Goal: Transaction & Acquisition: Obtain resource

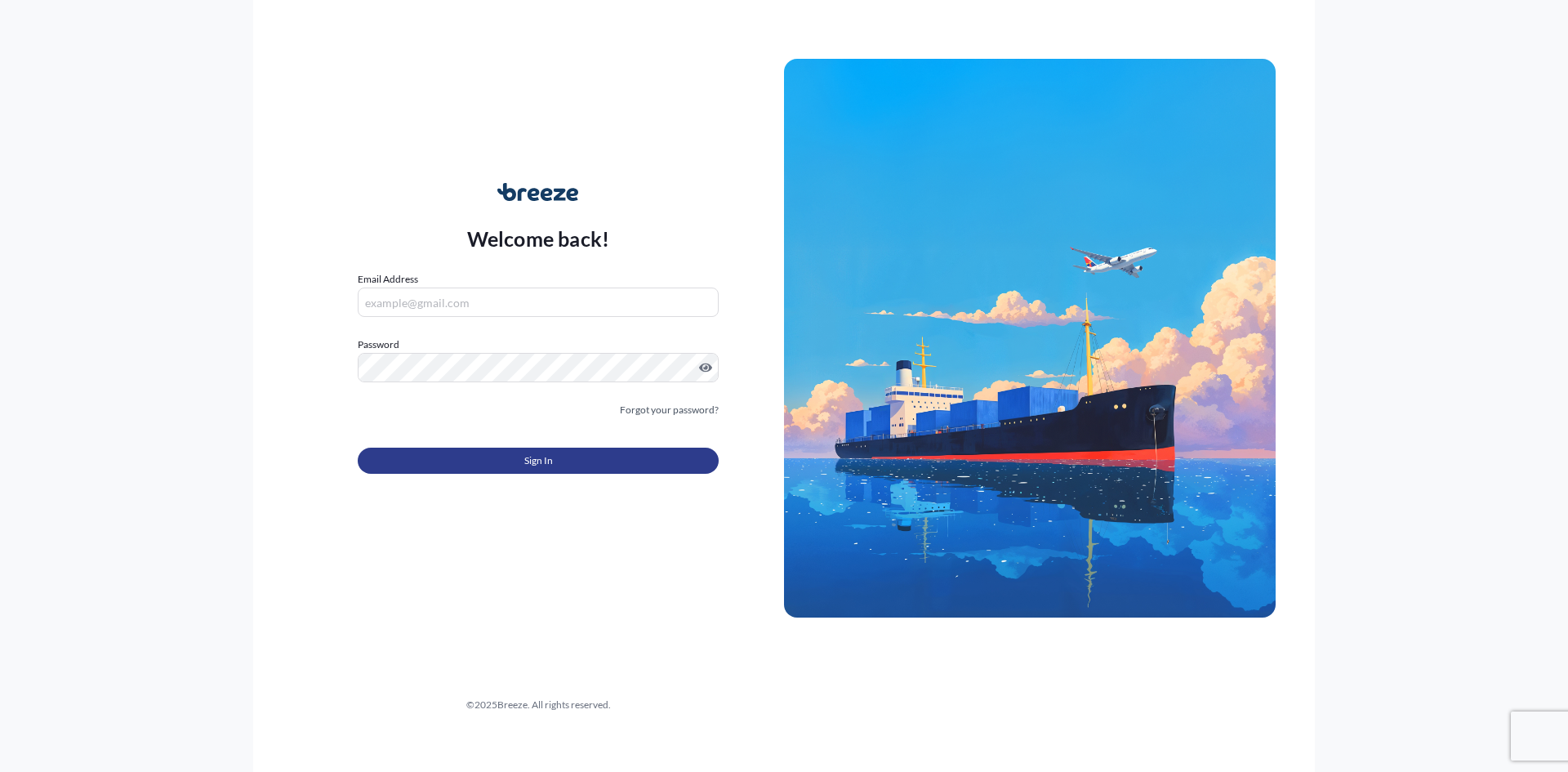
type input "[PERSON_NAME][EMAIL_ADDRESS][PERSON_NAME][DOMAIN_NAME]"
click at [516, 463] on button "Sign In" at bounding box center [538, 460] width 361 height 26
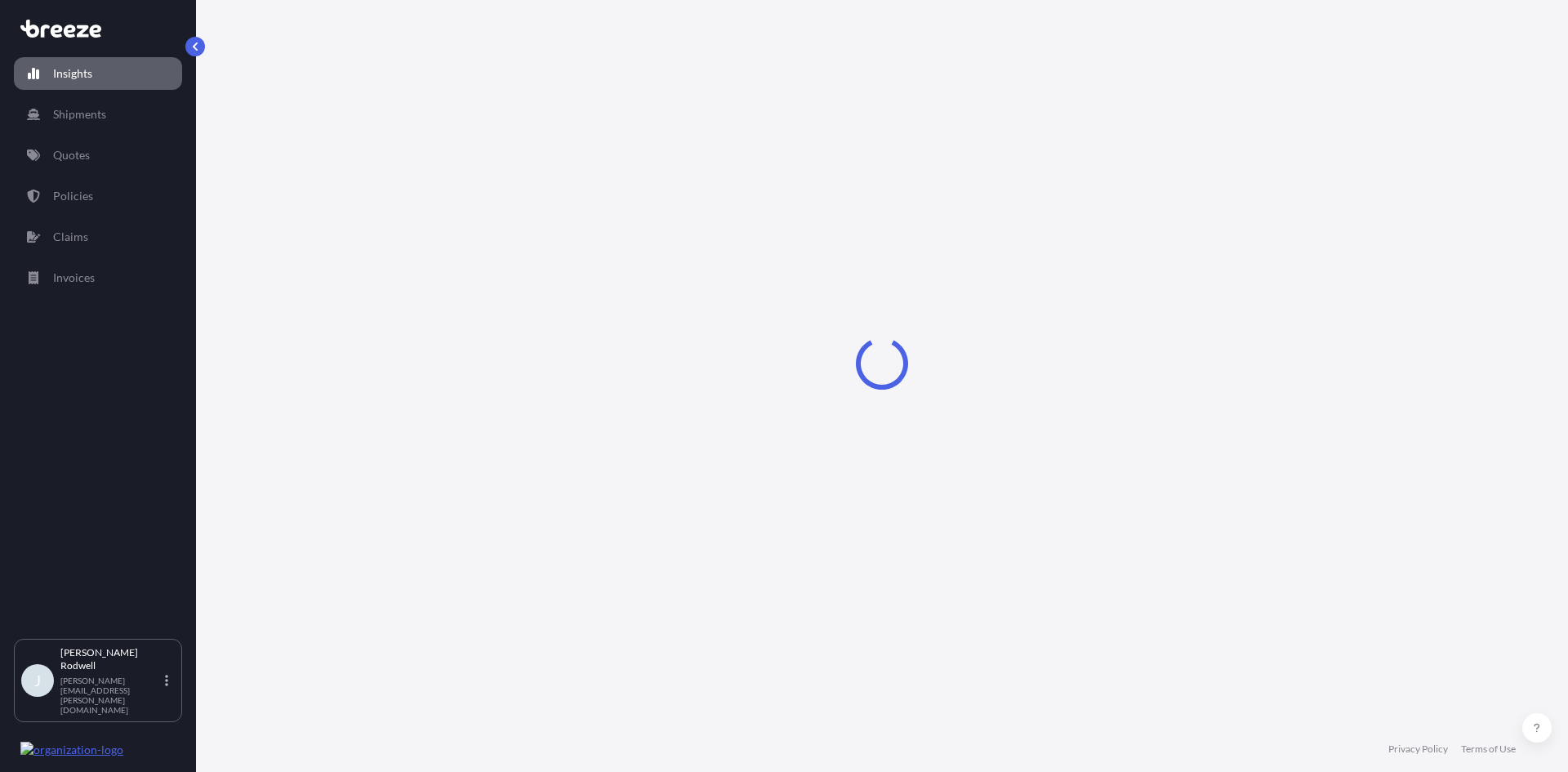
select select "2025"
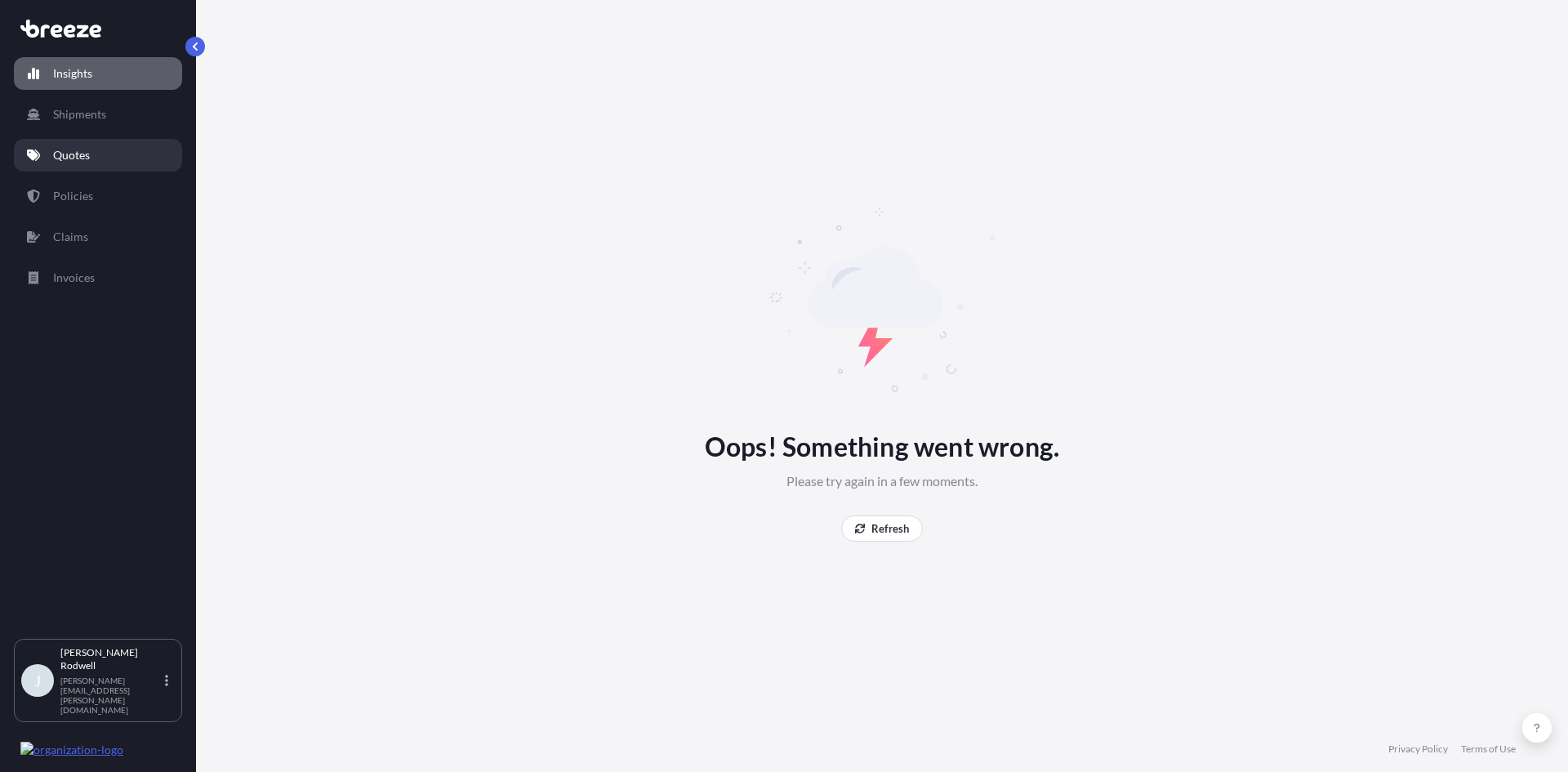
click at [119, 153] on link "Quotes" at bounding box center [98, 155] width 168 height 33
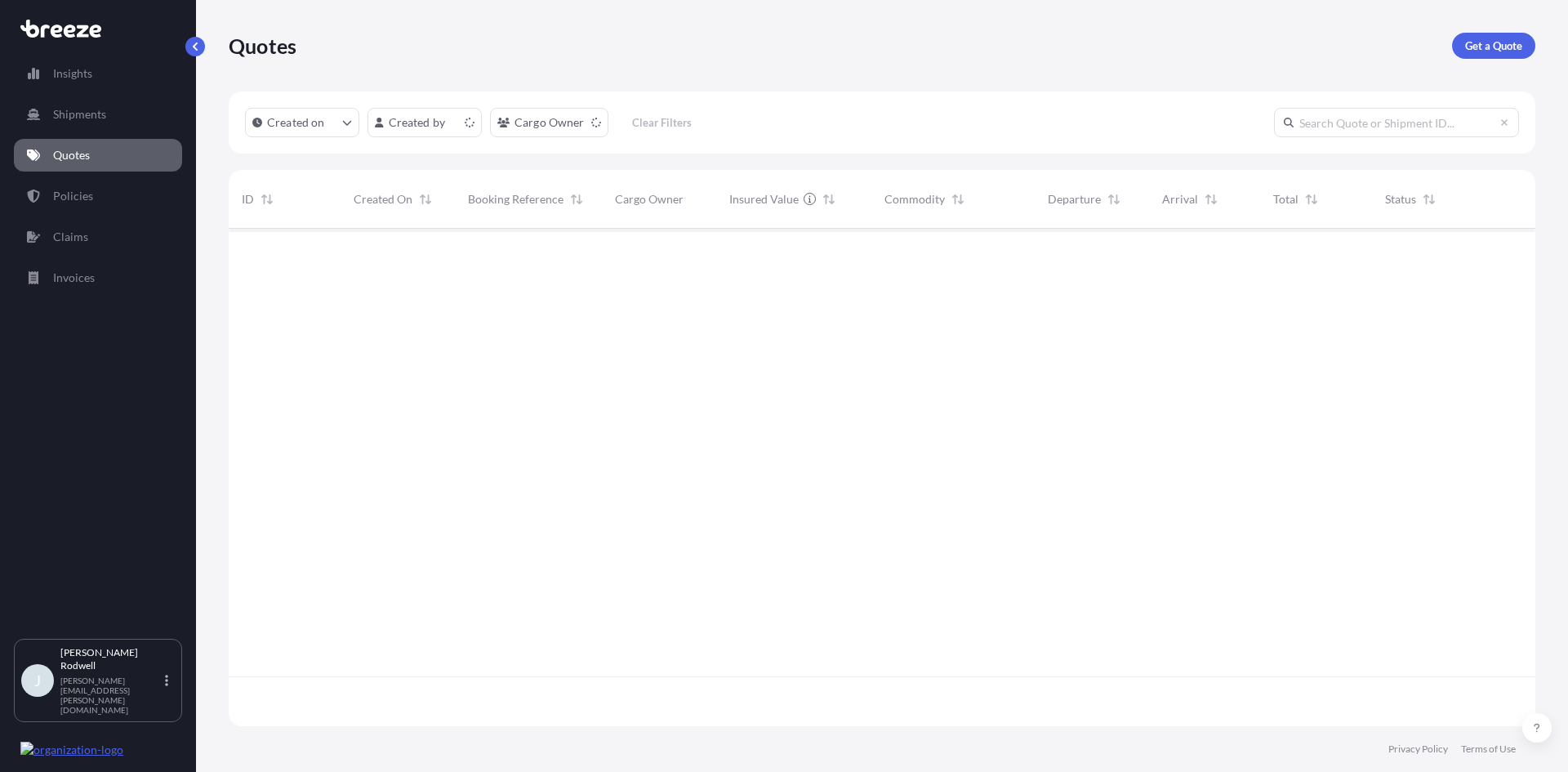
scroll to position [495, 1295]
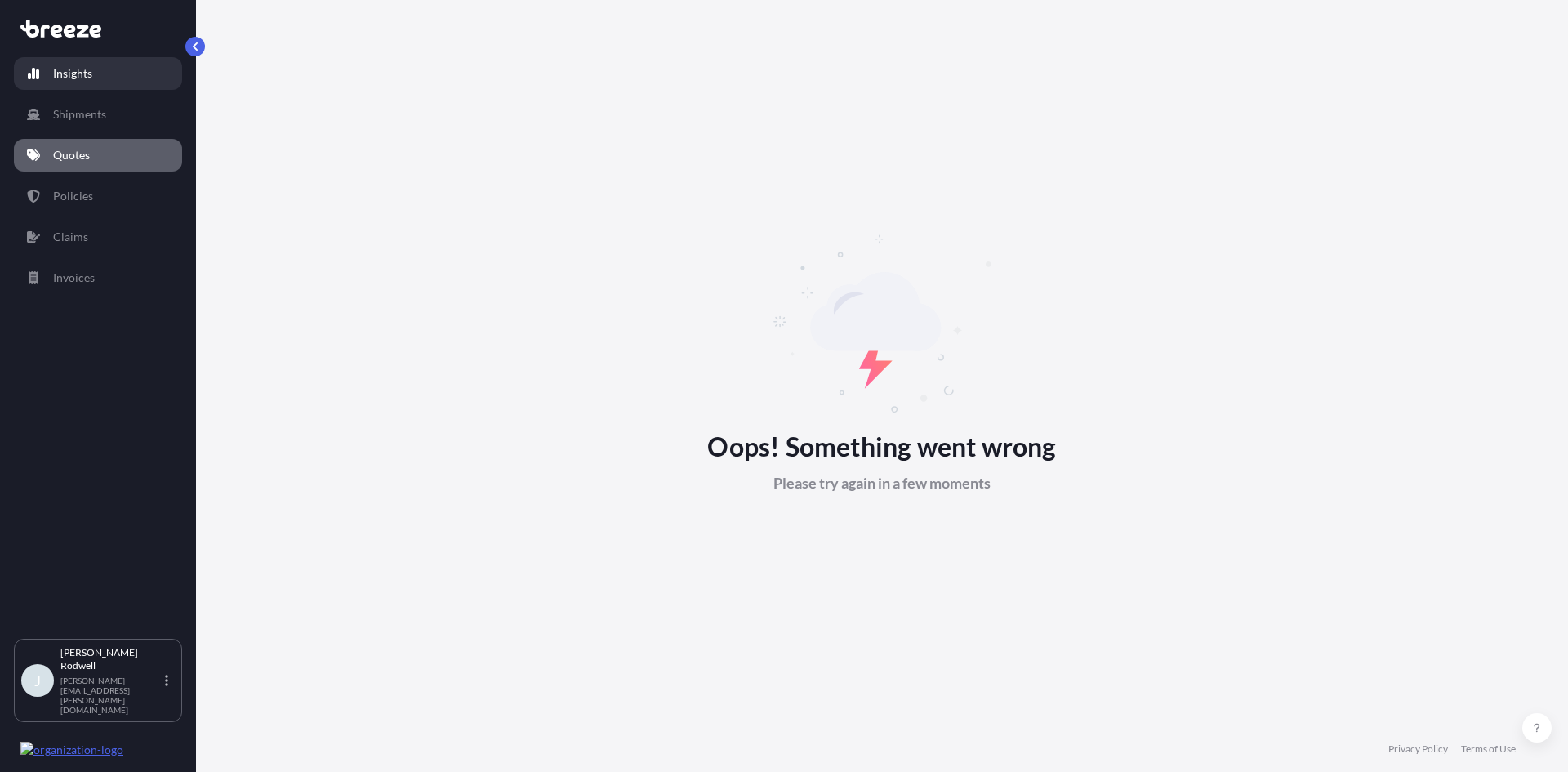
click at [100, 74] on link "Insights" at bounding box center [98, 74] width 168 height 33
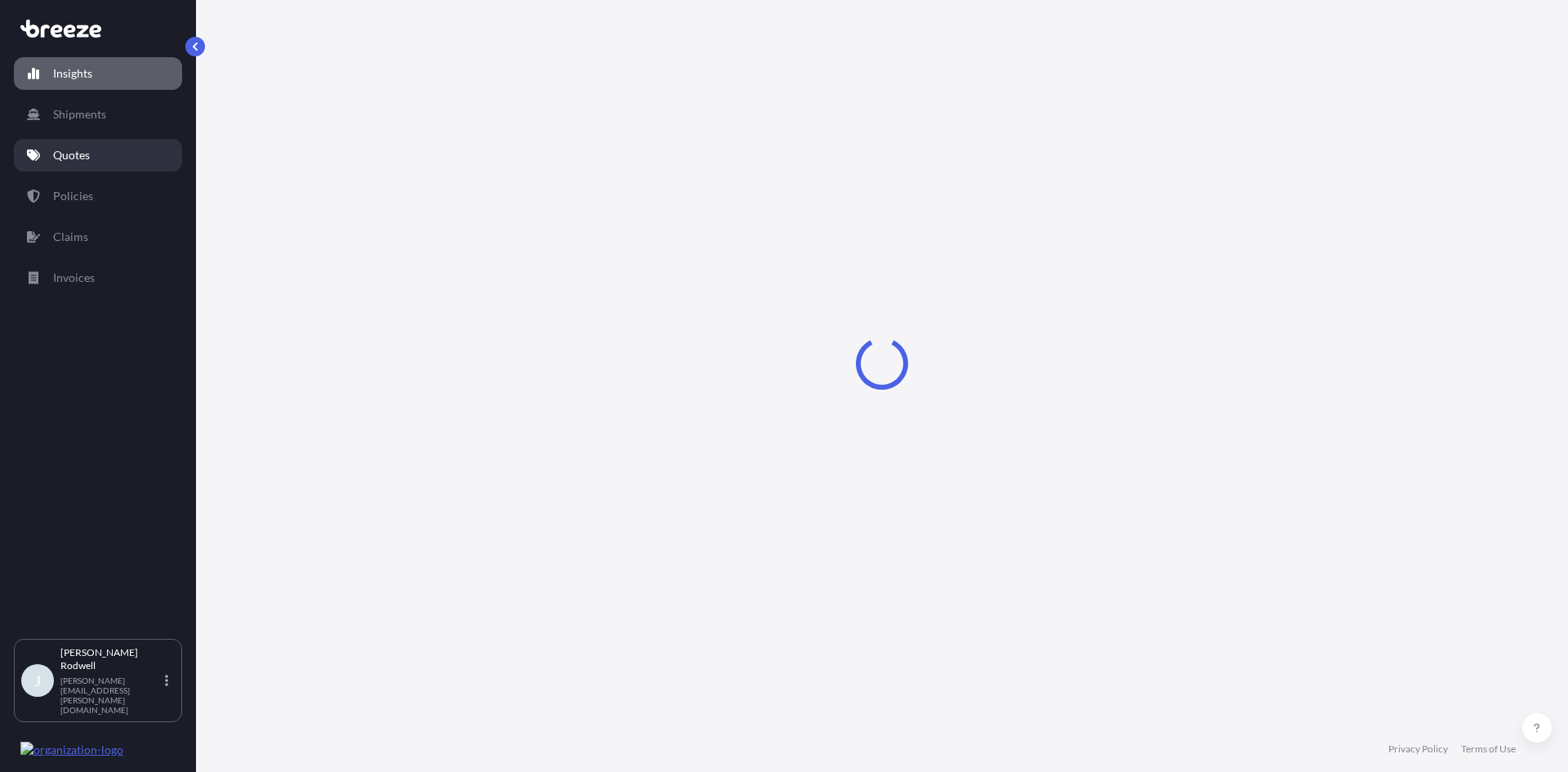
select select "2025"
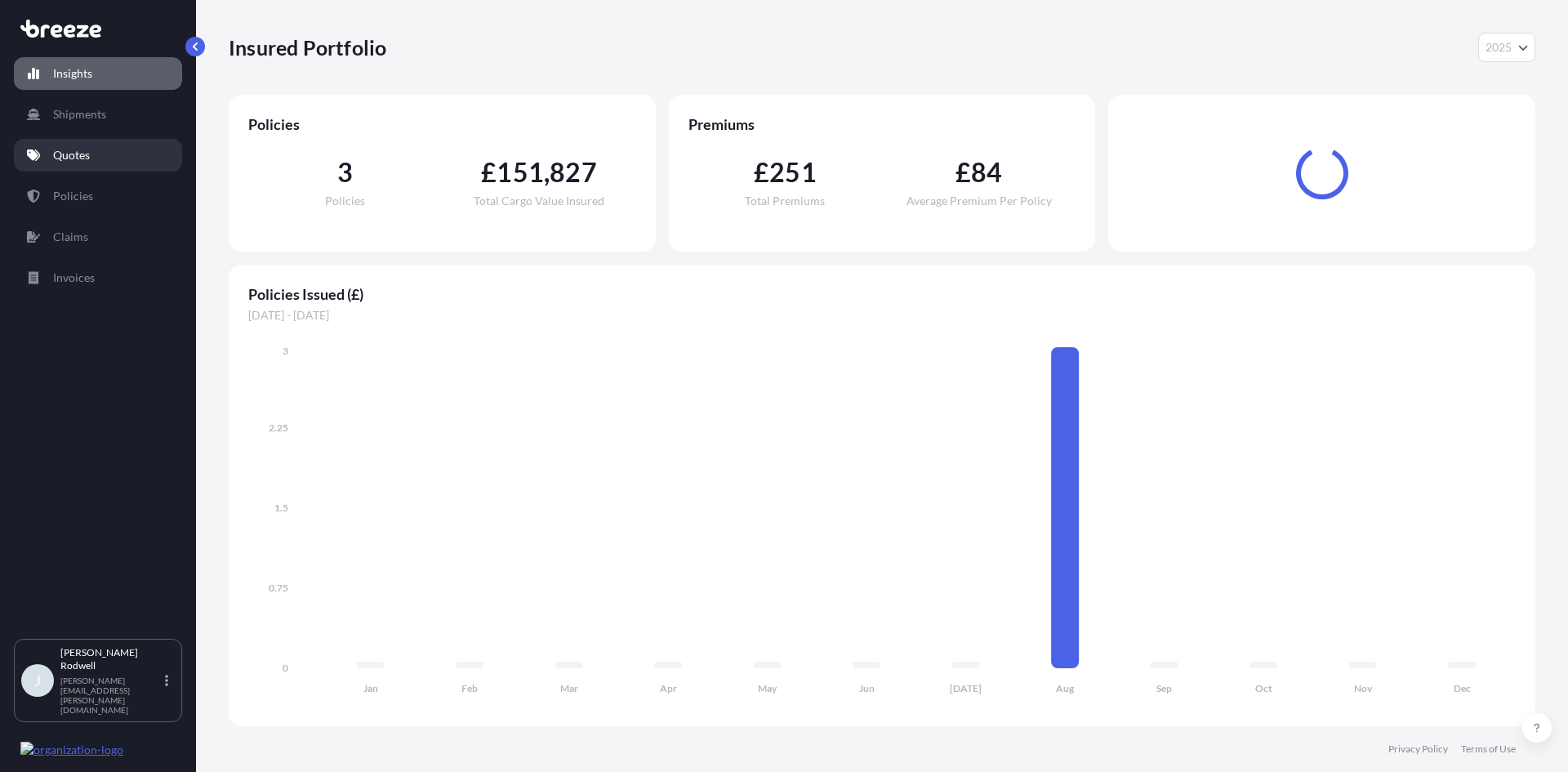
click at [107, 159] on link "Quotes" at bounding box center [98, 155] width 168 height 33
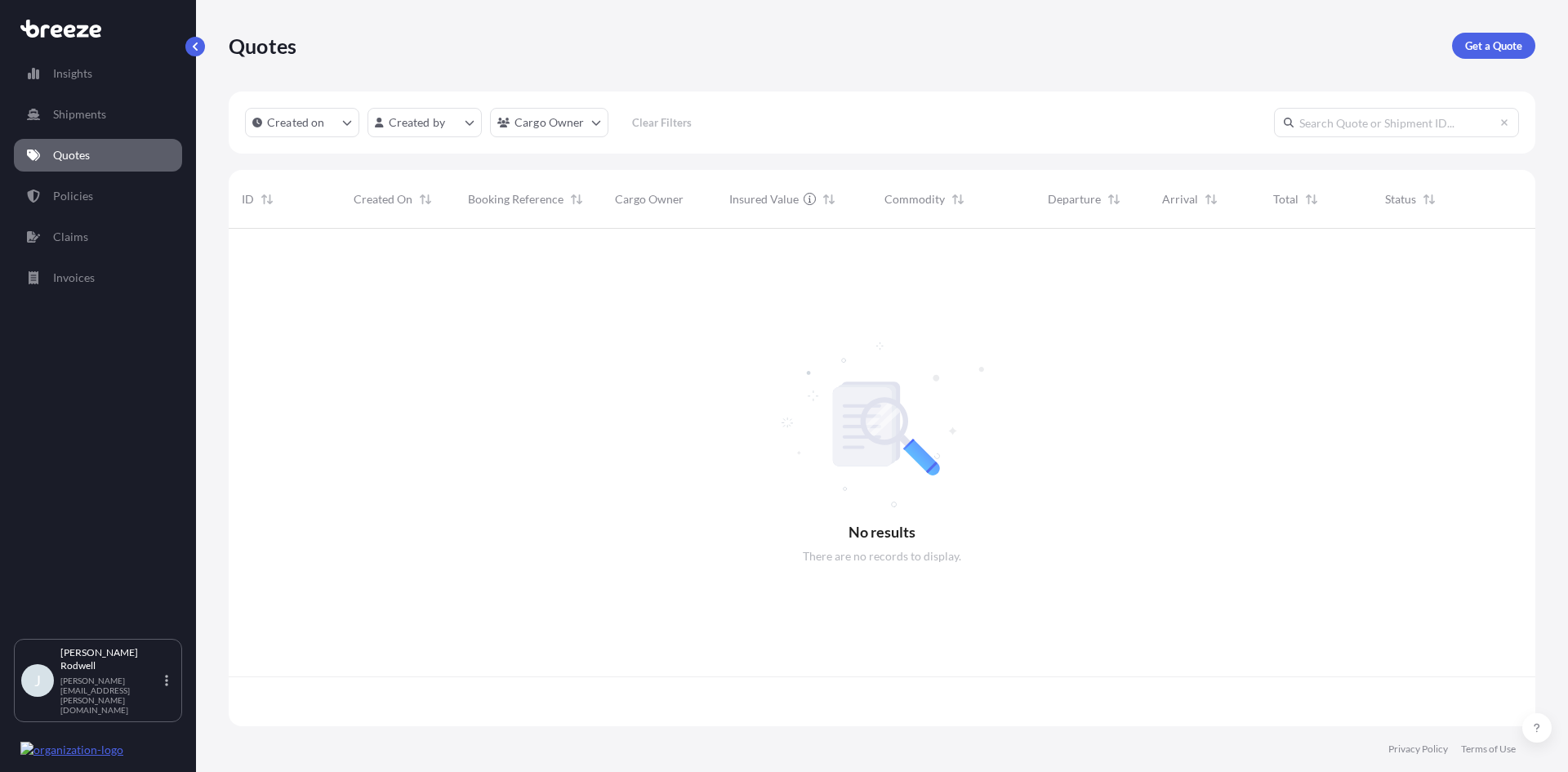
scroll to position [495, 1295]
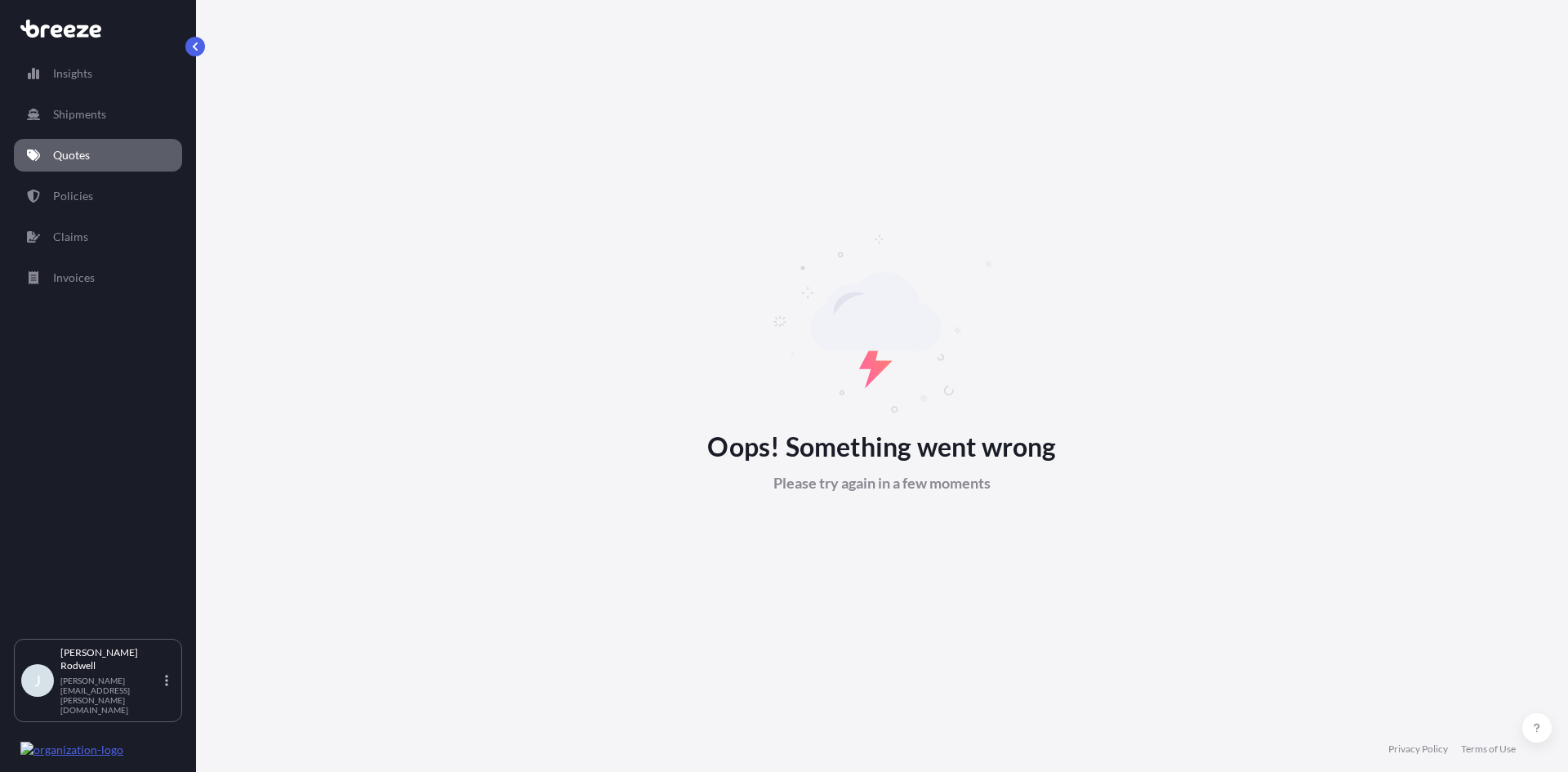
click at [92, 160] on link "Quotes" at bounding box center [98, 155] width 168 height 33
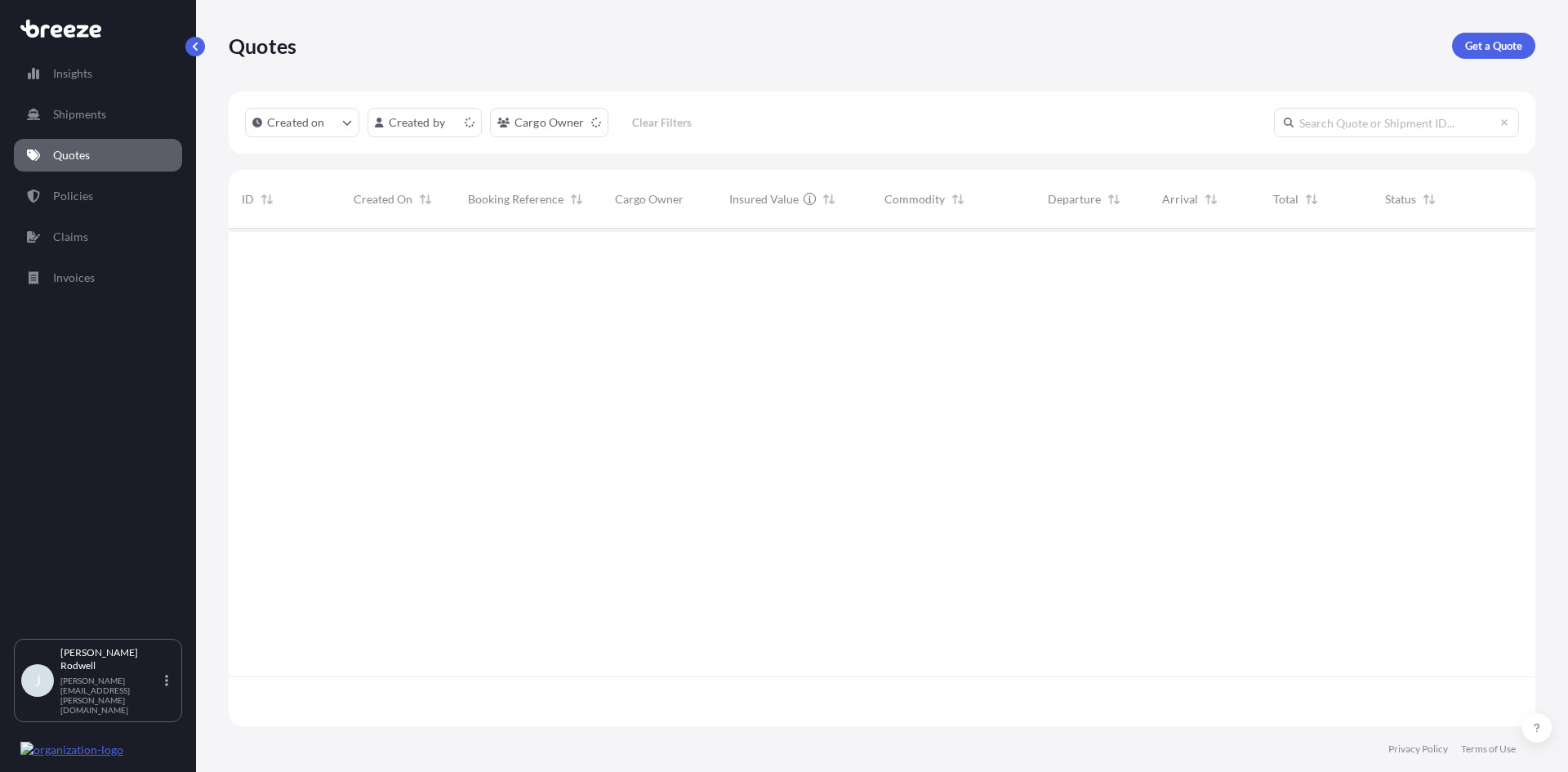
scroll to position [495, 1295]
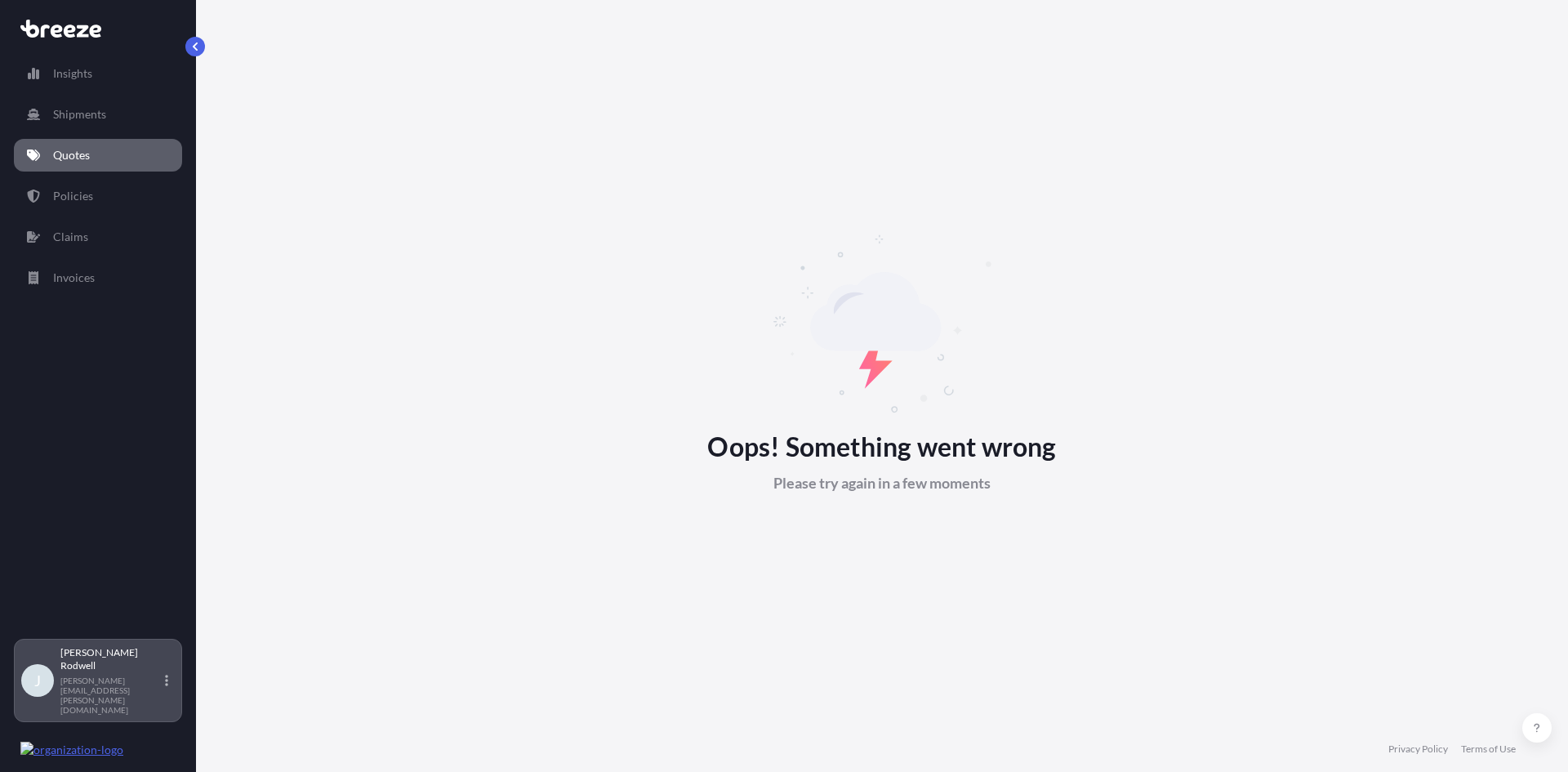
click at [155, 672] on p "James Rodwell" at bounding box center [111, 659] width 101 height 26
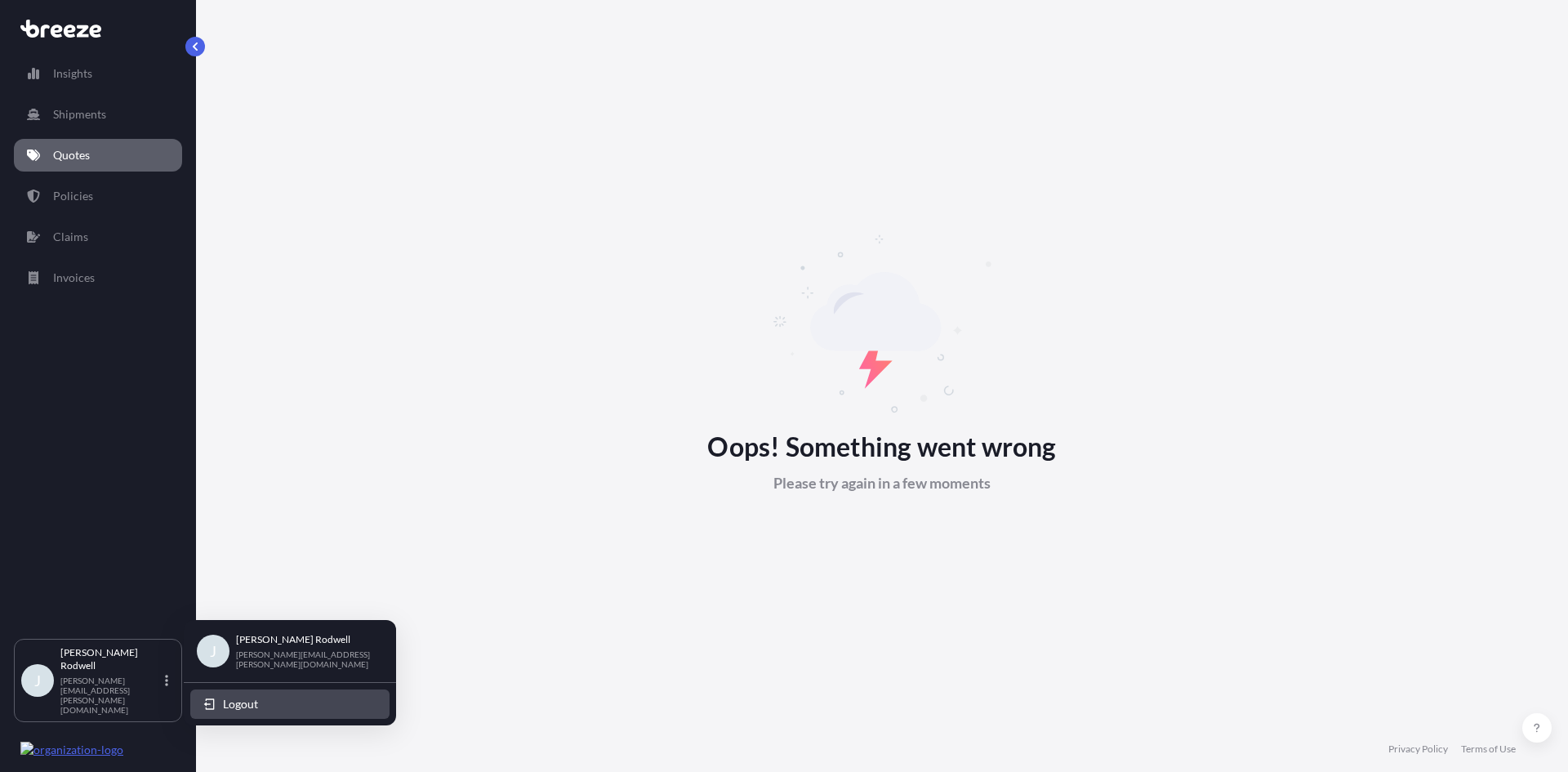
click at [260, 696] on button "Logout" at bounding box center [290, 704] width 199 height 29
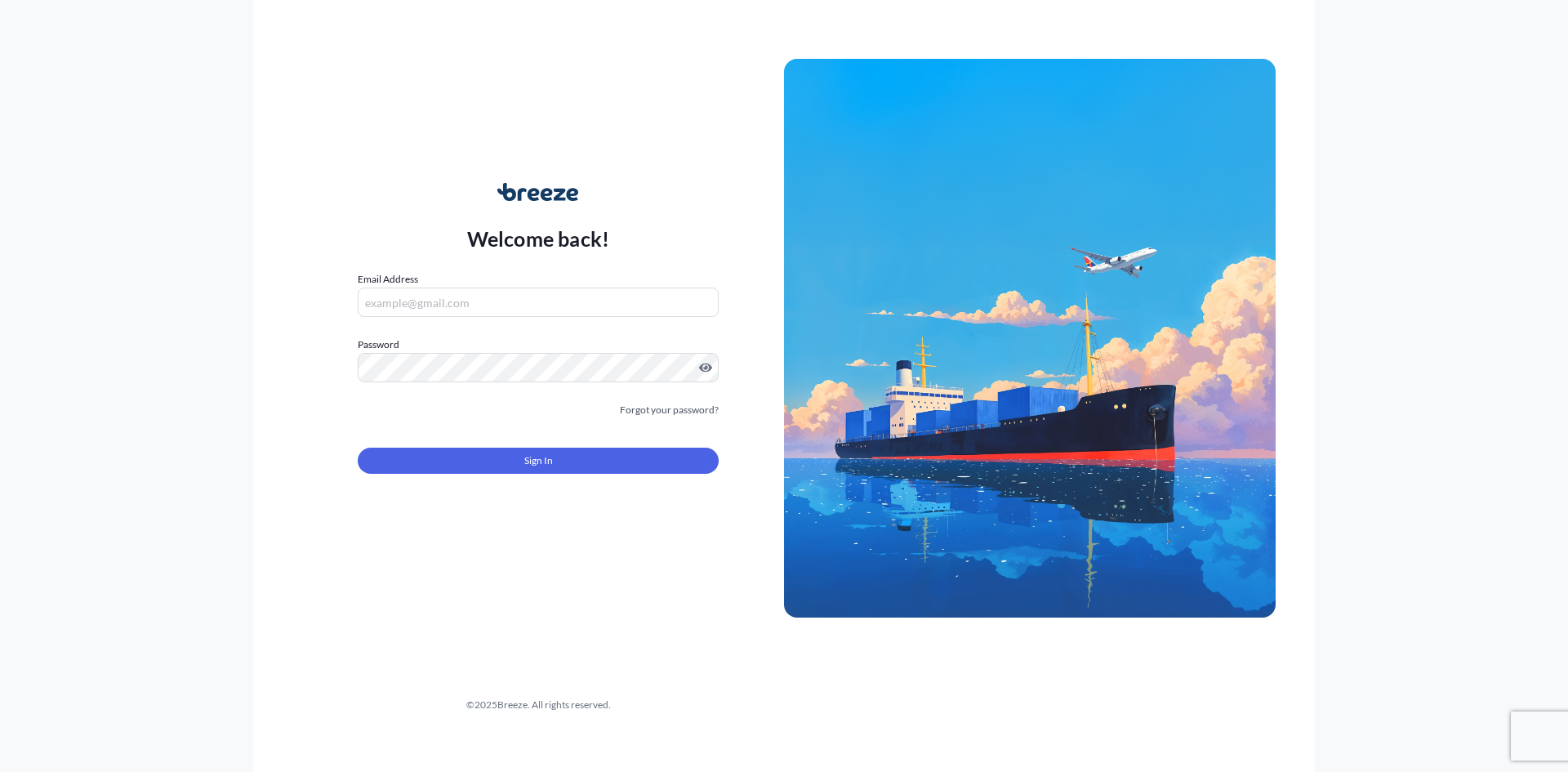
type input "[PERSON_NAME][EMAIL_ADDRESS][PERSON_NAME][DOMAIN_NAME]"
click at [568, 459] on button "Sign In" at bounding box center [538, 460] width 361 height 26
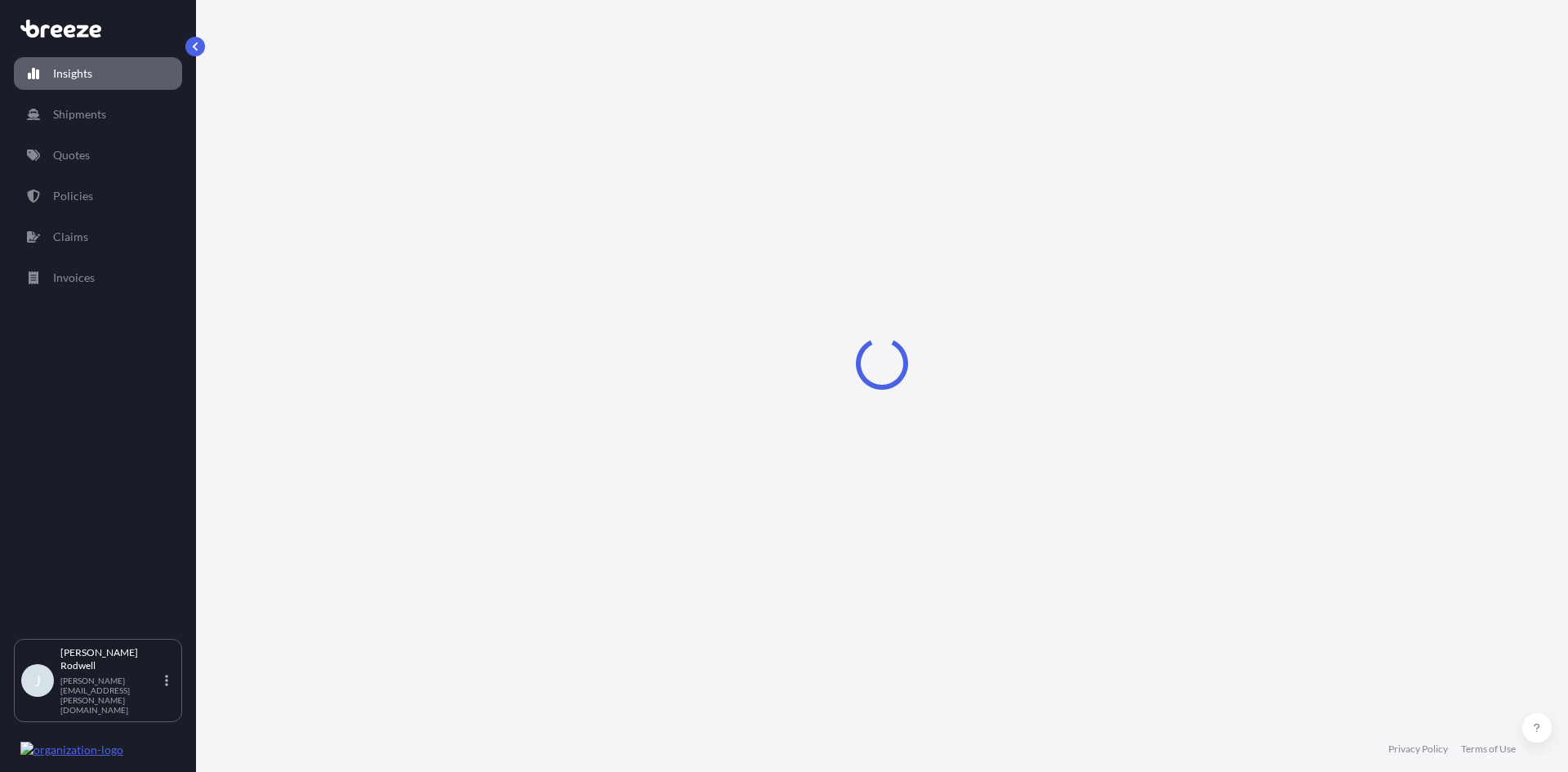
select select "2025"
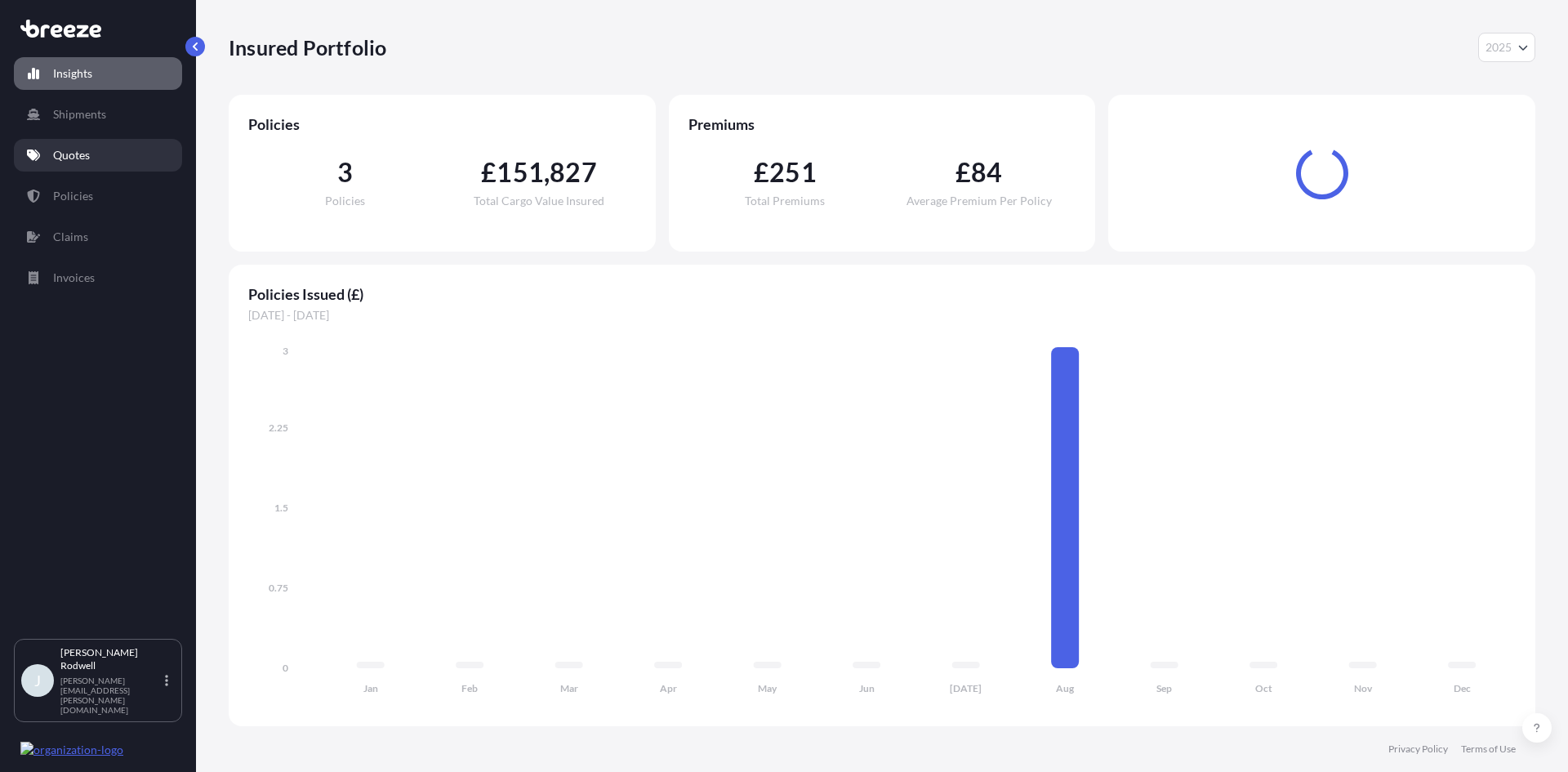
click at [96, 156] on link "Quotes" at bounding box center [98, 155] width 168 height 33
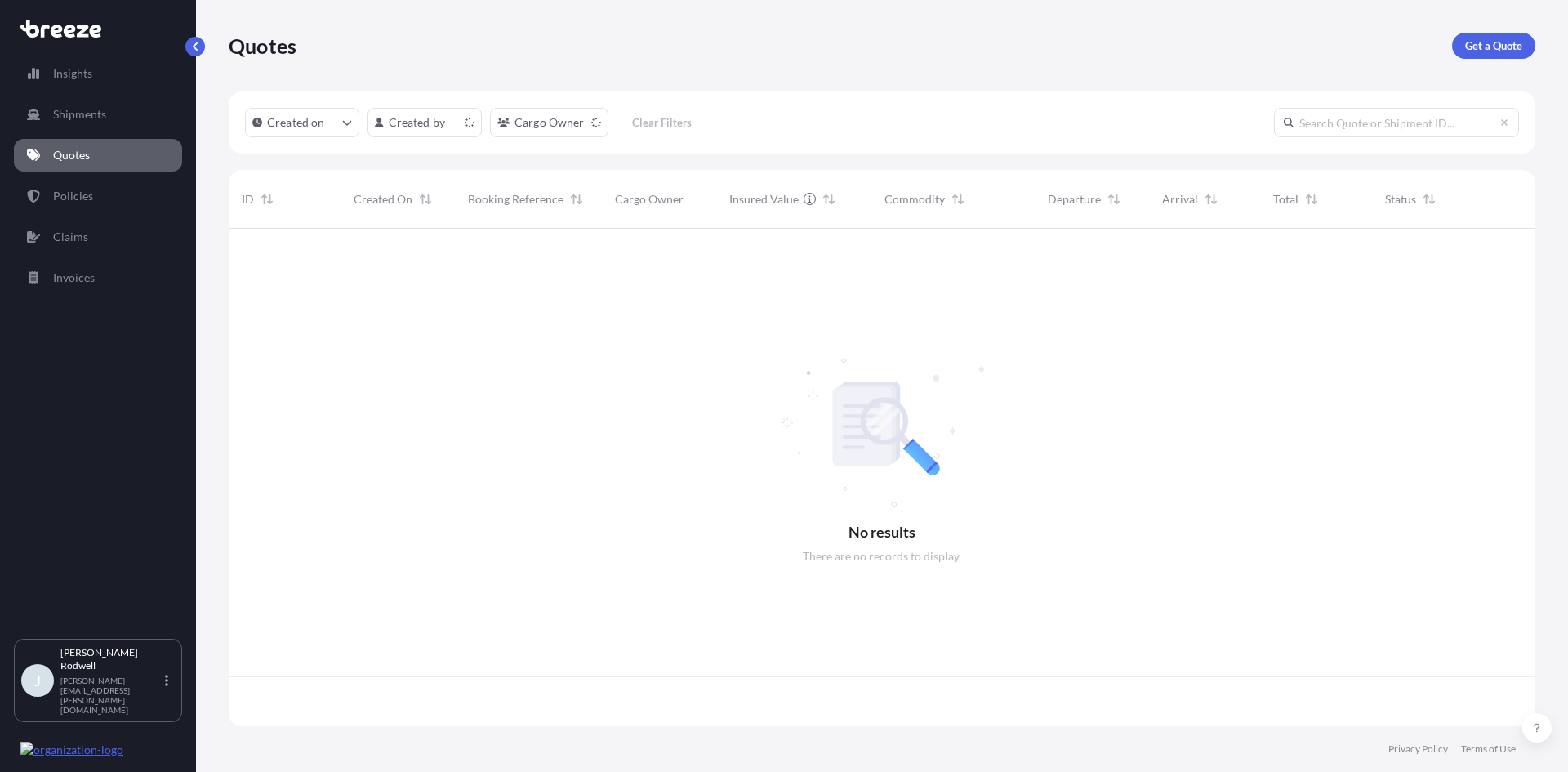
scroll to position [495, 1295]
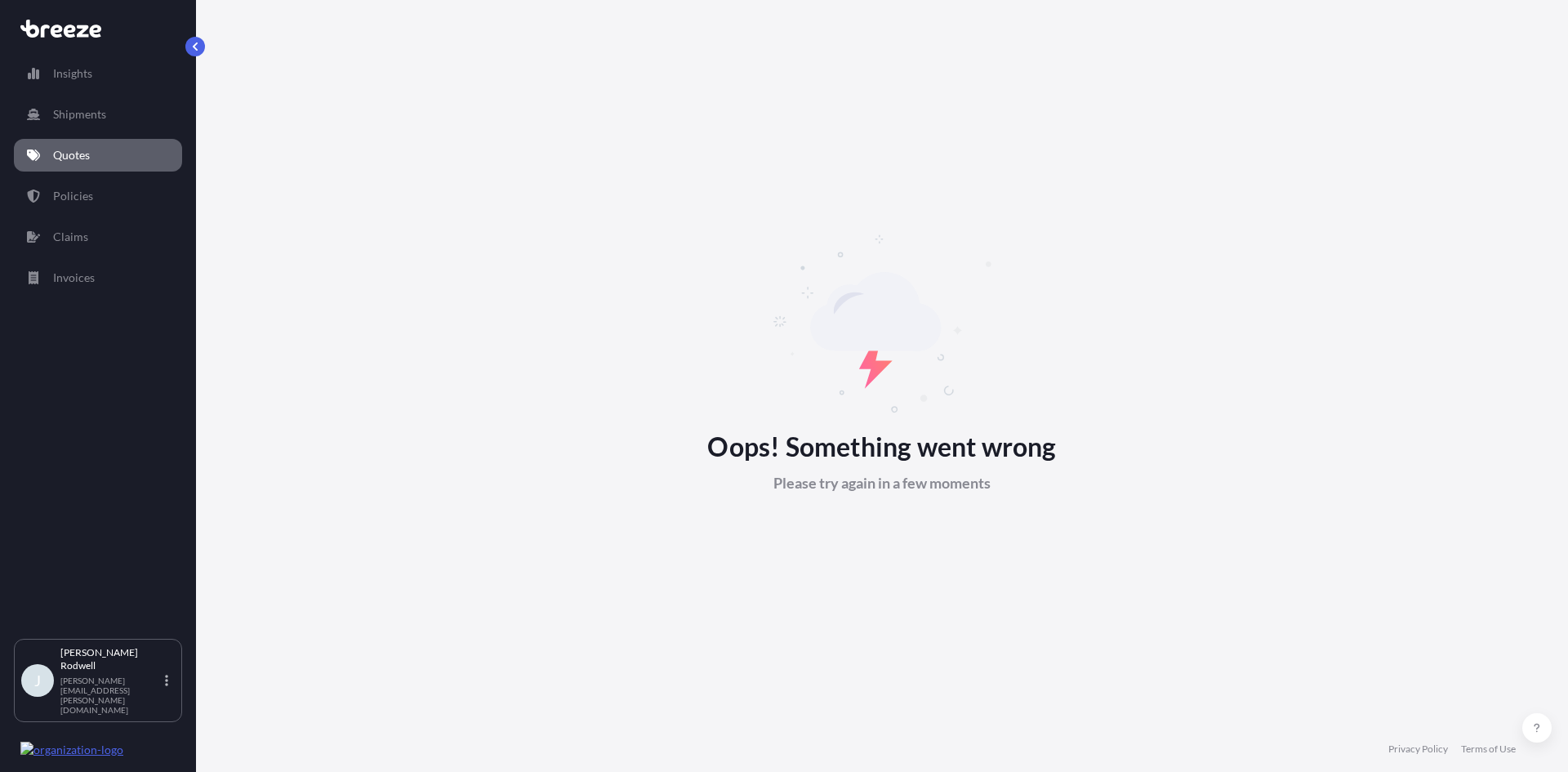
click at [825, 483] on span "Please try again in a few moments" at bounding box center [882, 483] width 217 height 20
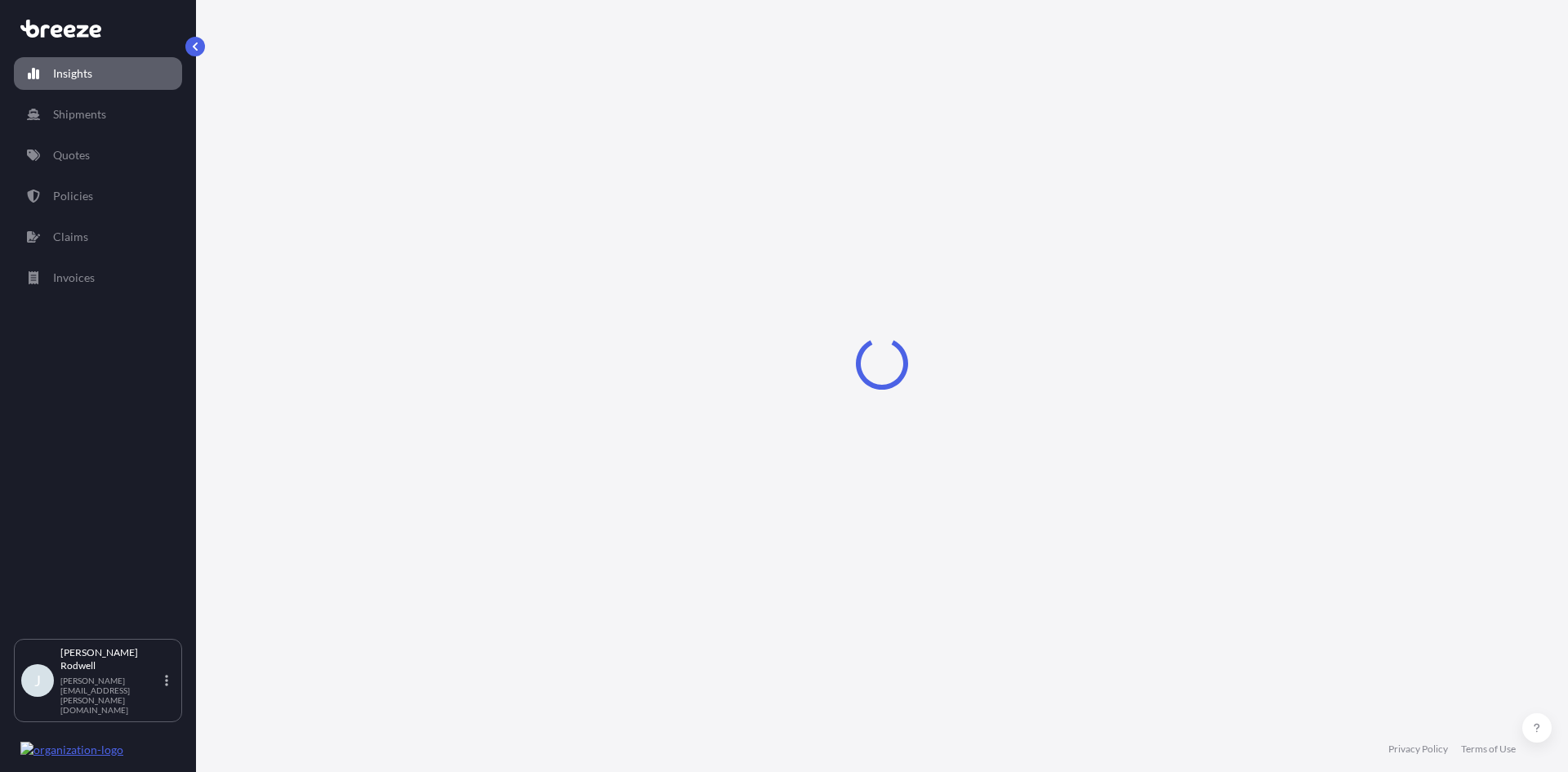
select select "2025"
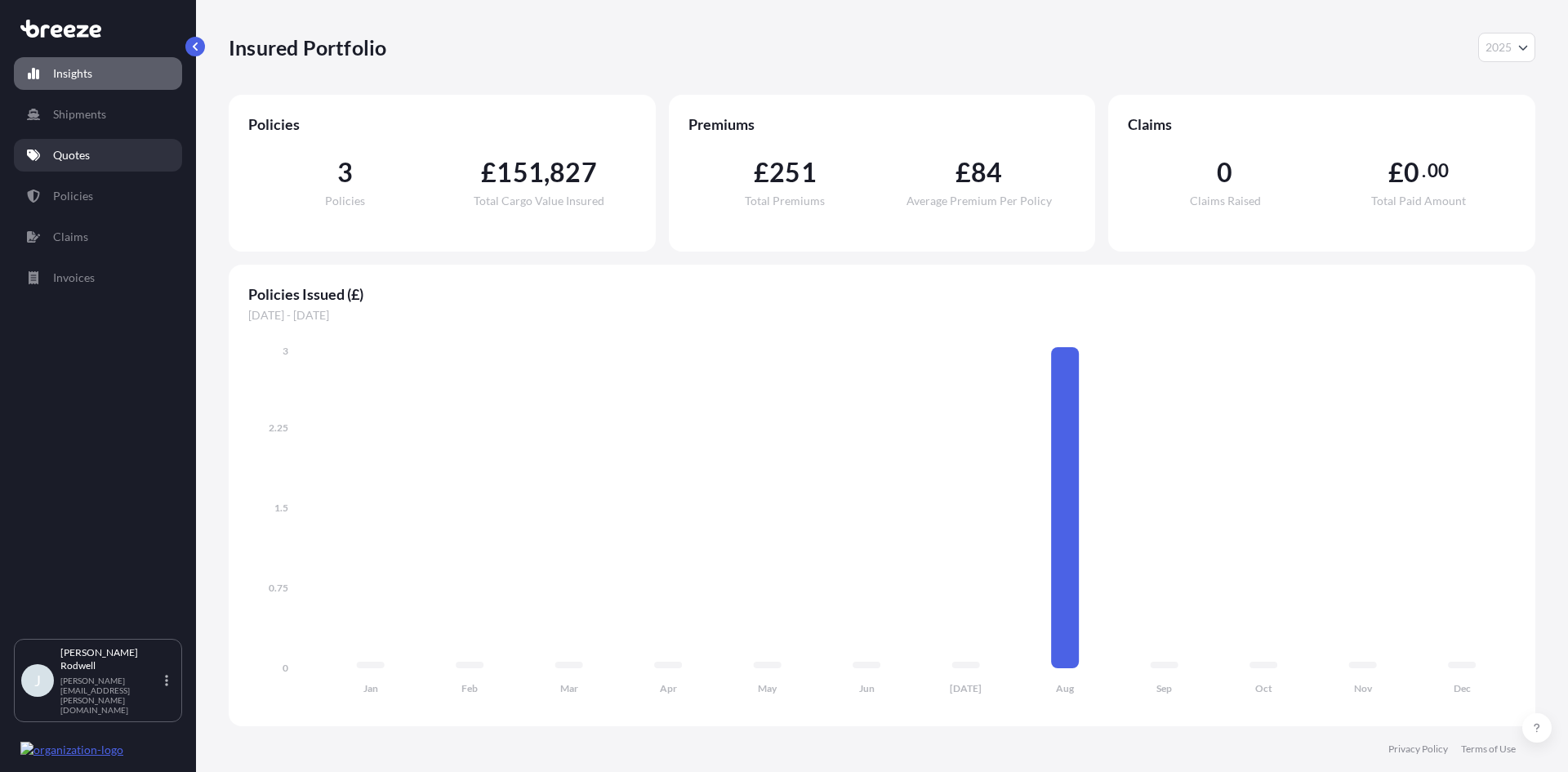
click at [96, 152] on link "Quotes" at bounding box center [98, 155] width 168 height 33
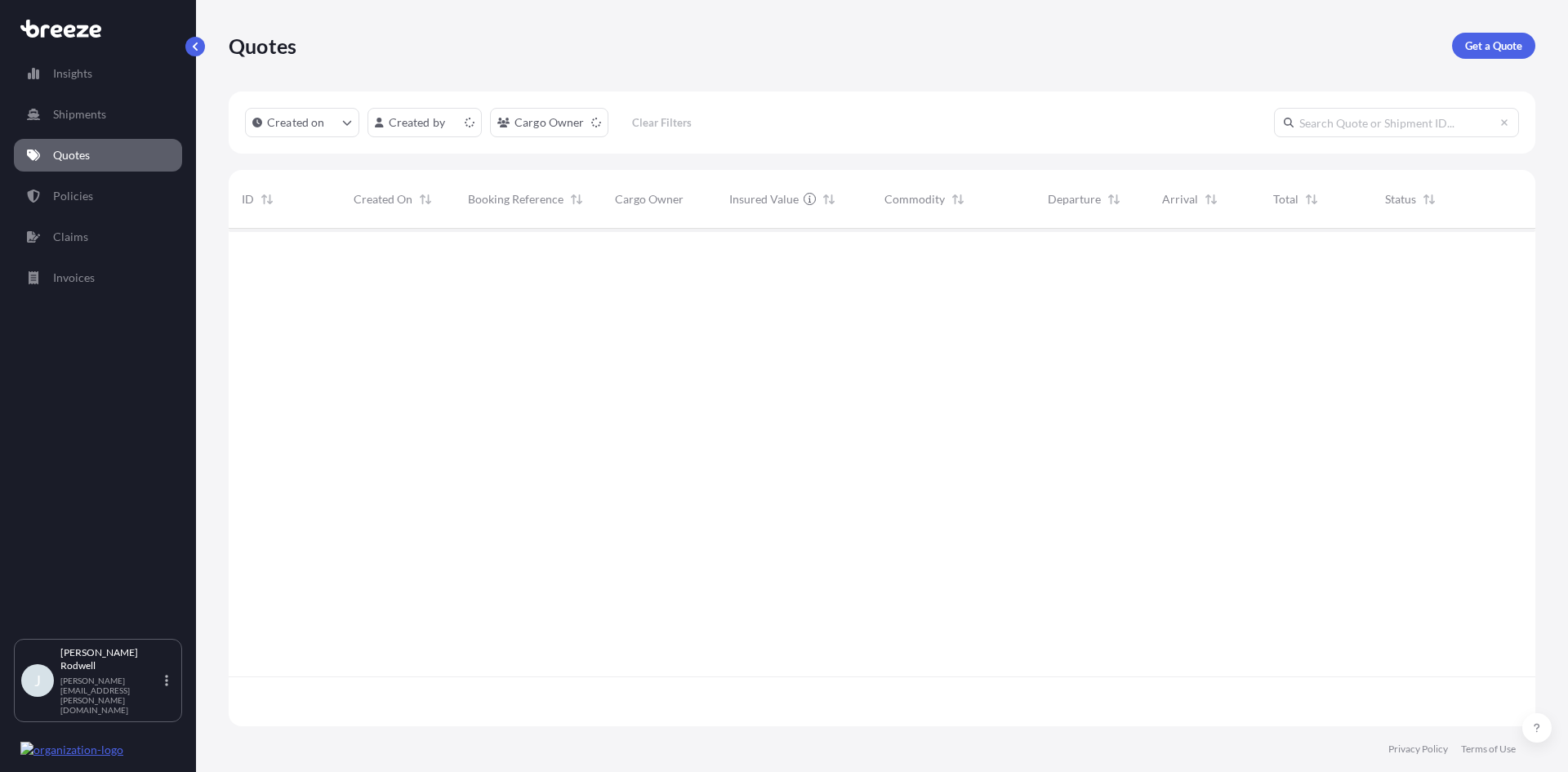
scroll to position [495, 1295]
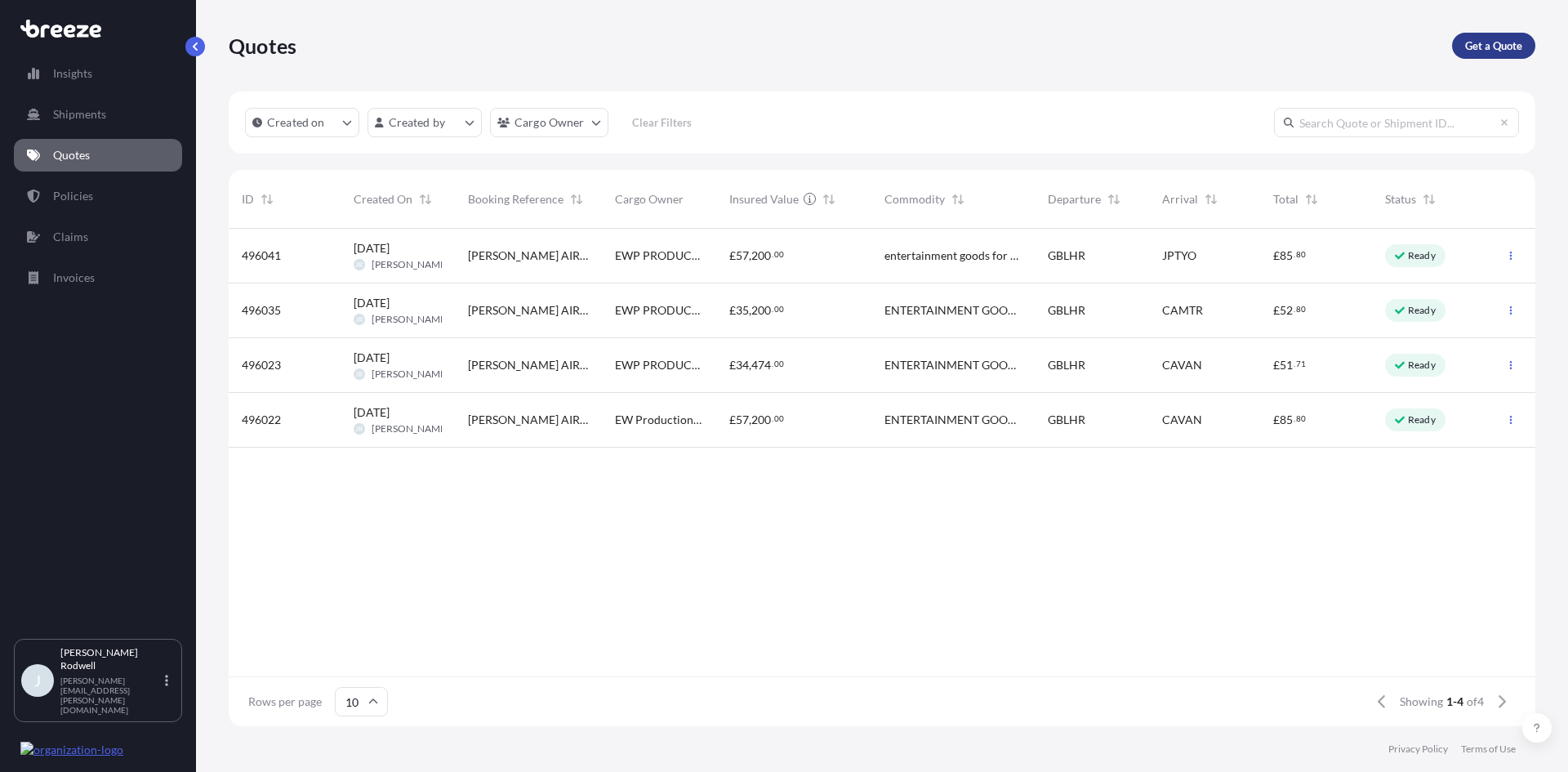
click at [1497, 48] on p "Get a Quote" at bounding box center [1494, 46] width 58 height 16
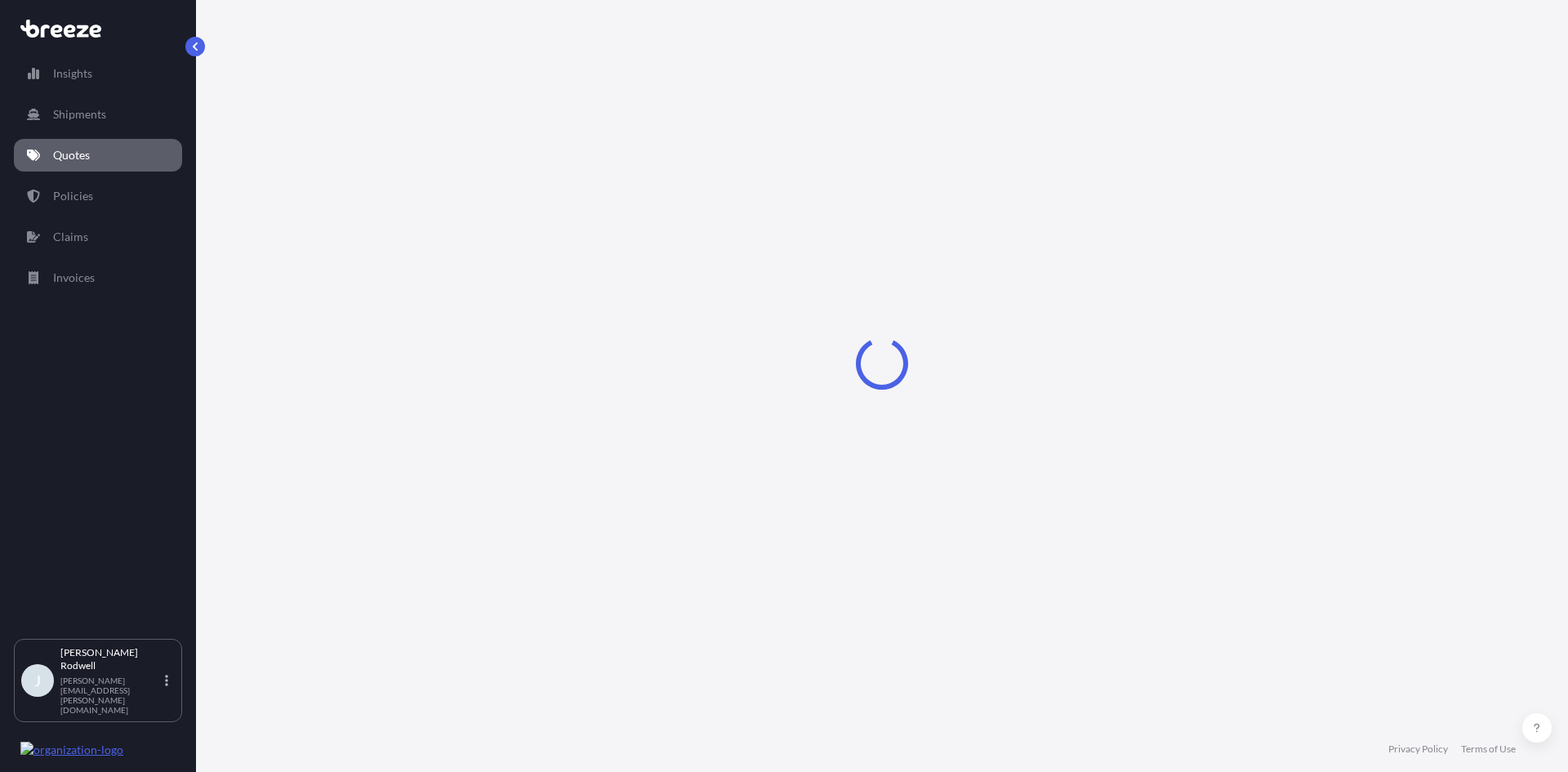
select select "Road"
select select "Sea"
select select "1"
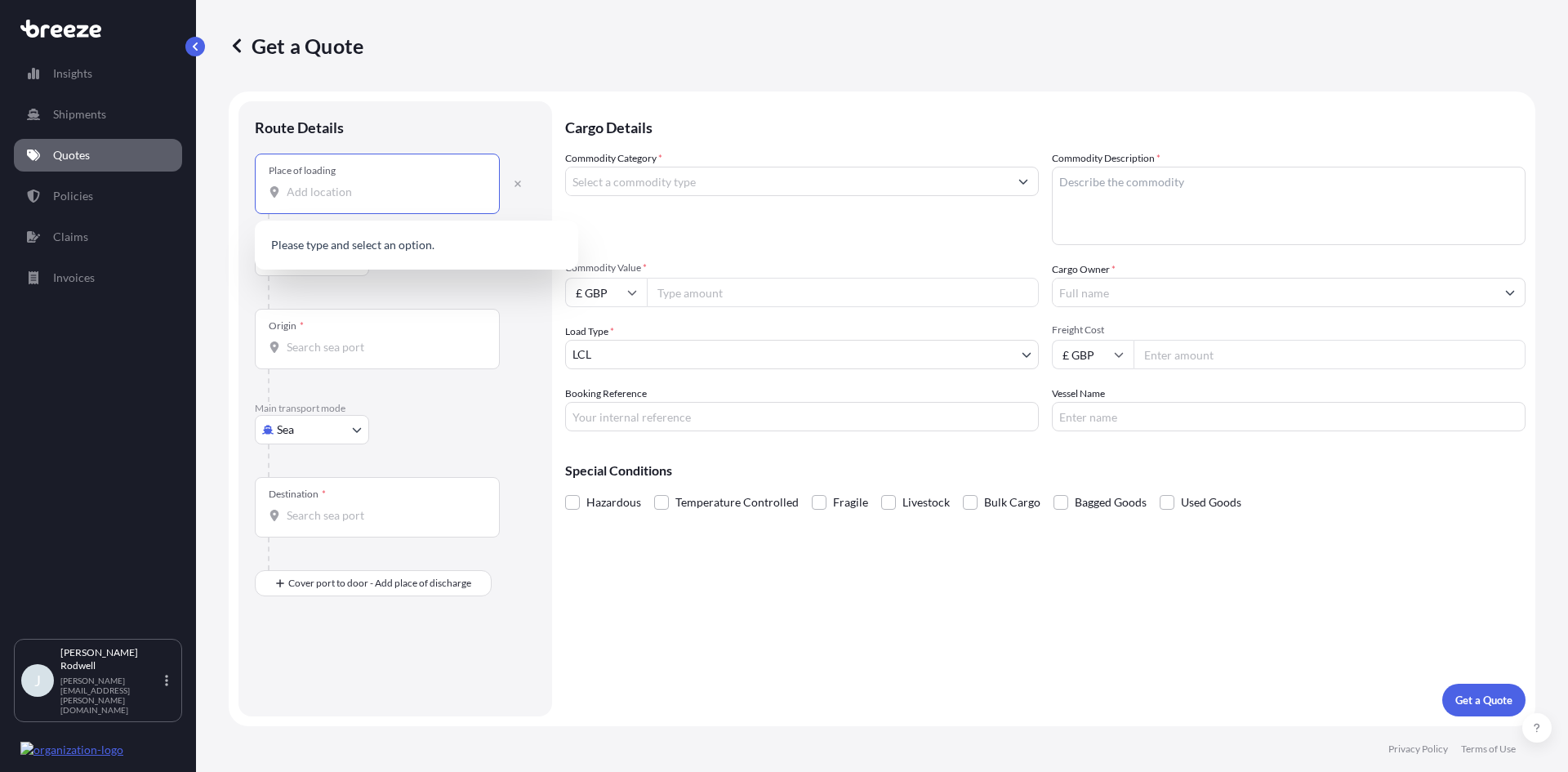
click at [397, 191] on input "Place of loading" at bounding box center [383, 191] width 193 height 16
click at [518, 127] on div "Route Details" at bounding box center [395, 136] width 281 height 36
click at [318, 181] on div "Place of loading" at bounding box center [377, 184] width 245 height 60
click at [318, 184] on input "Place of loading" at bounding box center [383, 191] width 193 height 16
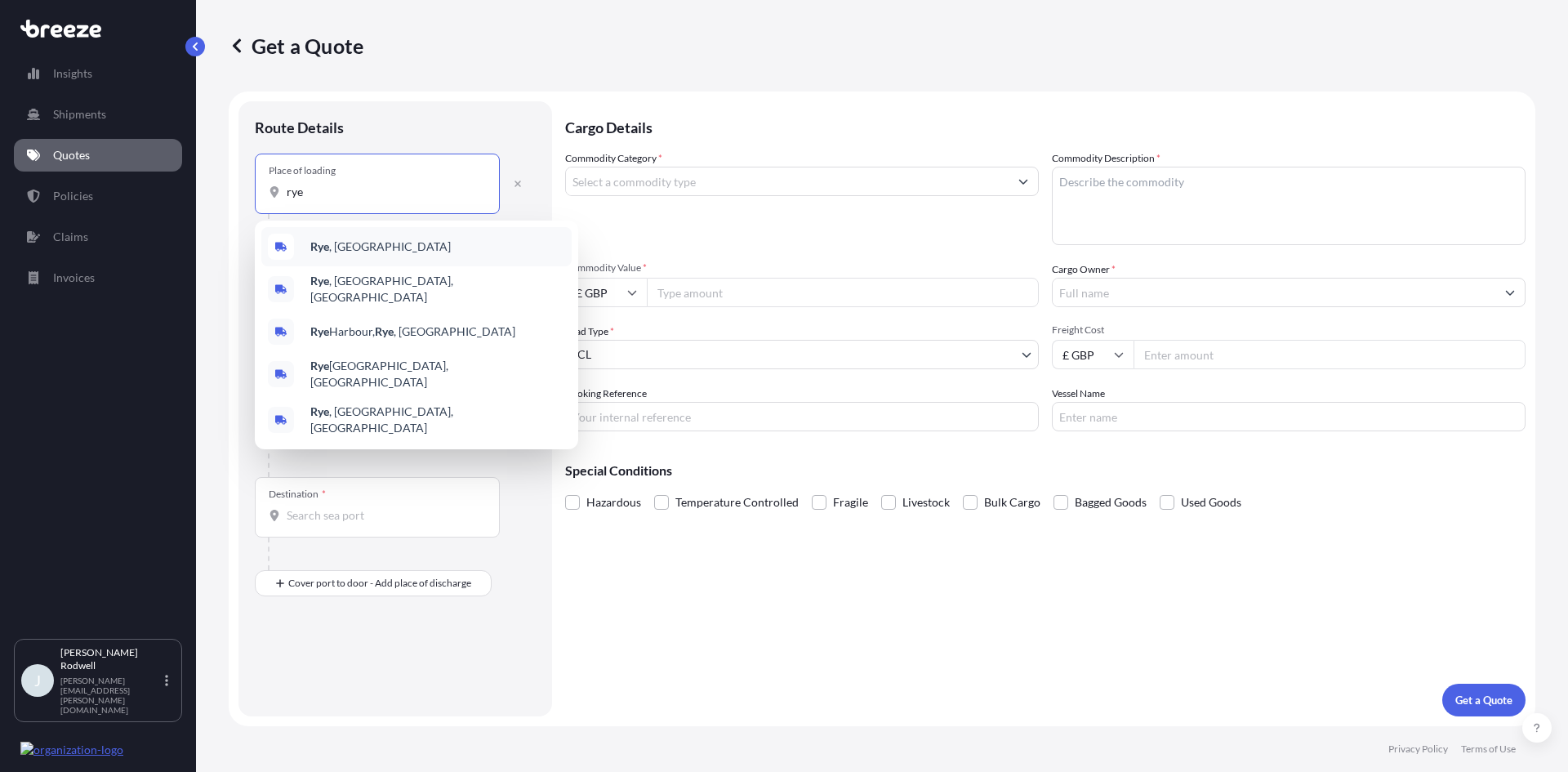
click at [343, 233] on div "Rye , [GEOGRAPHIC_DATA]" at bounding box center [416, 246] width 310 height 40
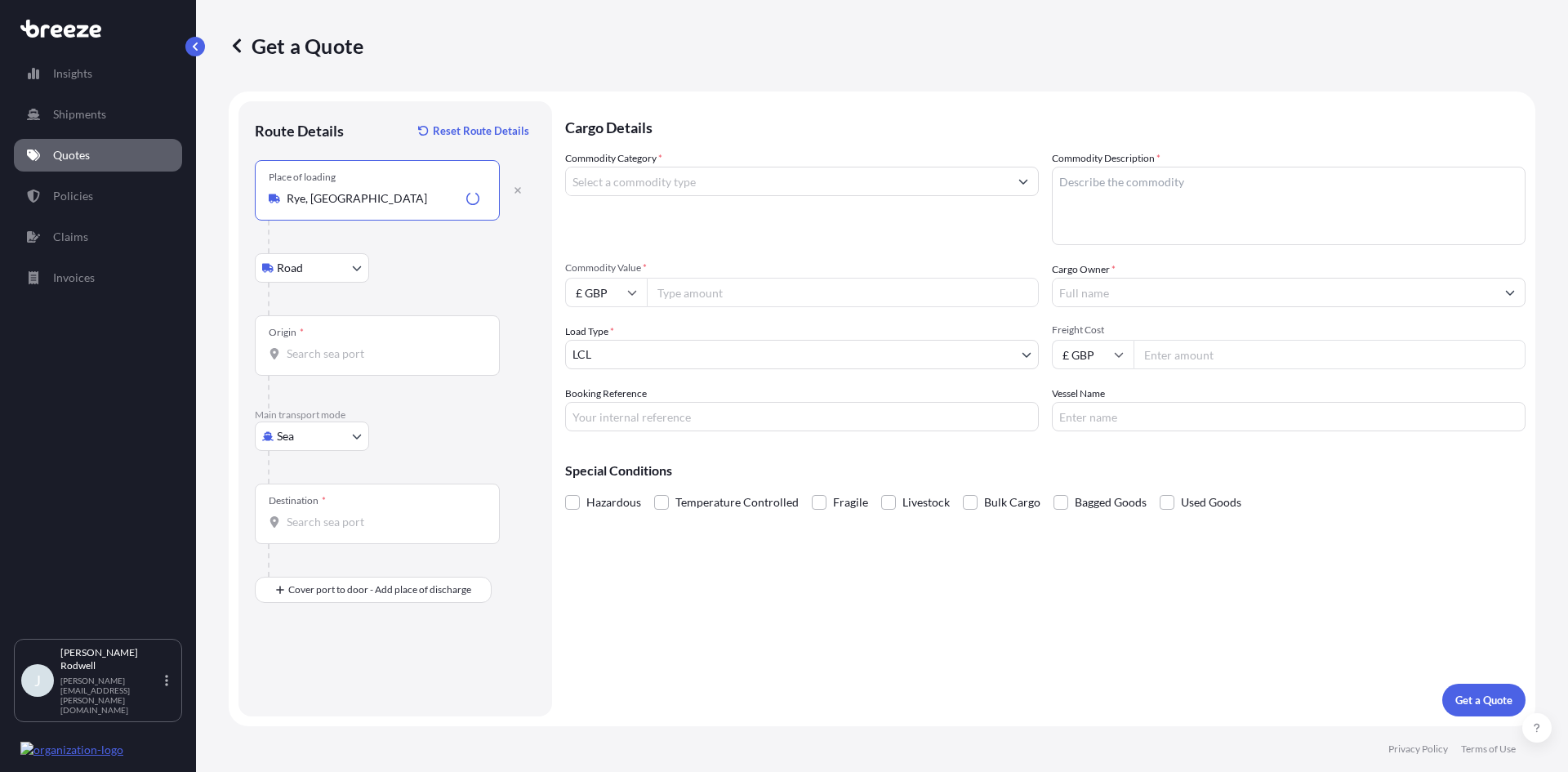
type input "Rye, [GEOGRAPHIC_DATA]"
click at [327, 434] on body "0 options available. 5 options available. Insights Shipments Quotes Policies Cl…" at bounding box center [784, 386] width 1568 height 772
click at [307, 507] on div "Air" at bounding box center [312, 508] width 101 height 29
select select "Air"
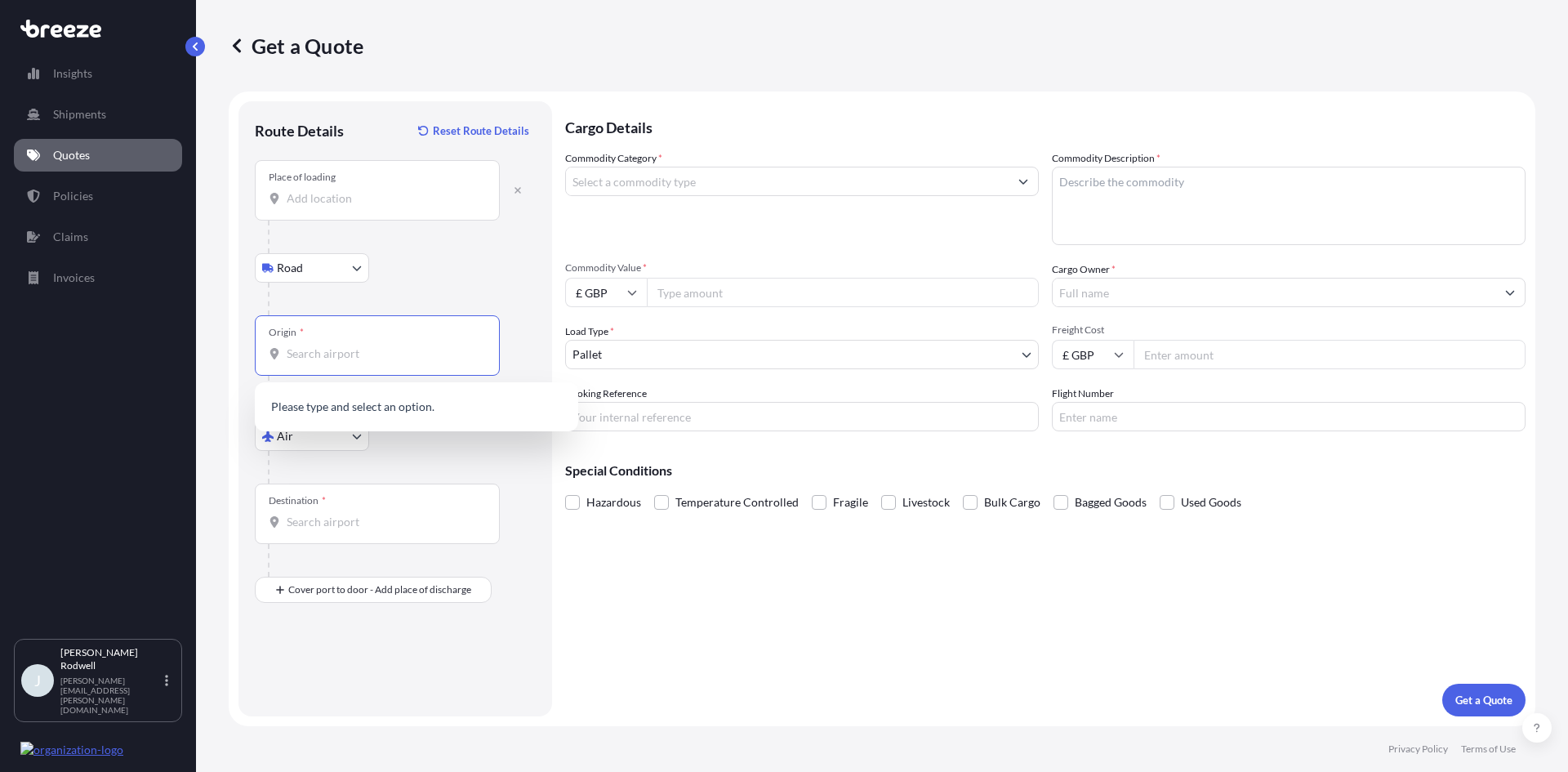
click at [349, 347] on input "Origin *" at bounding box center [383, 353] width 193 height 16
type input "GBLHR - Heathrow Apt/[GEOGRAPHIC_DATA], [GEOGRAPHIC_DATA]"
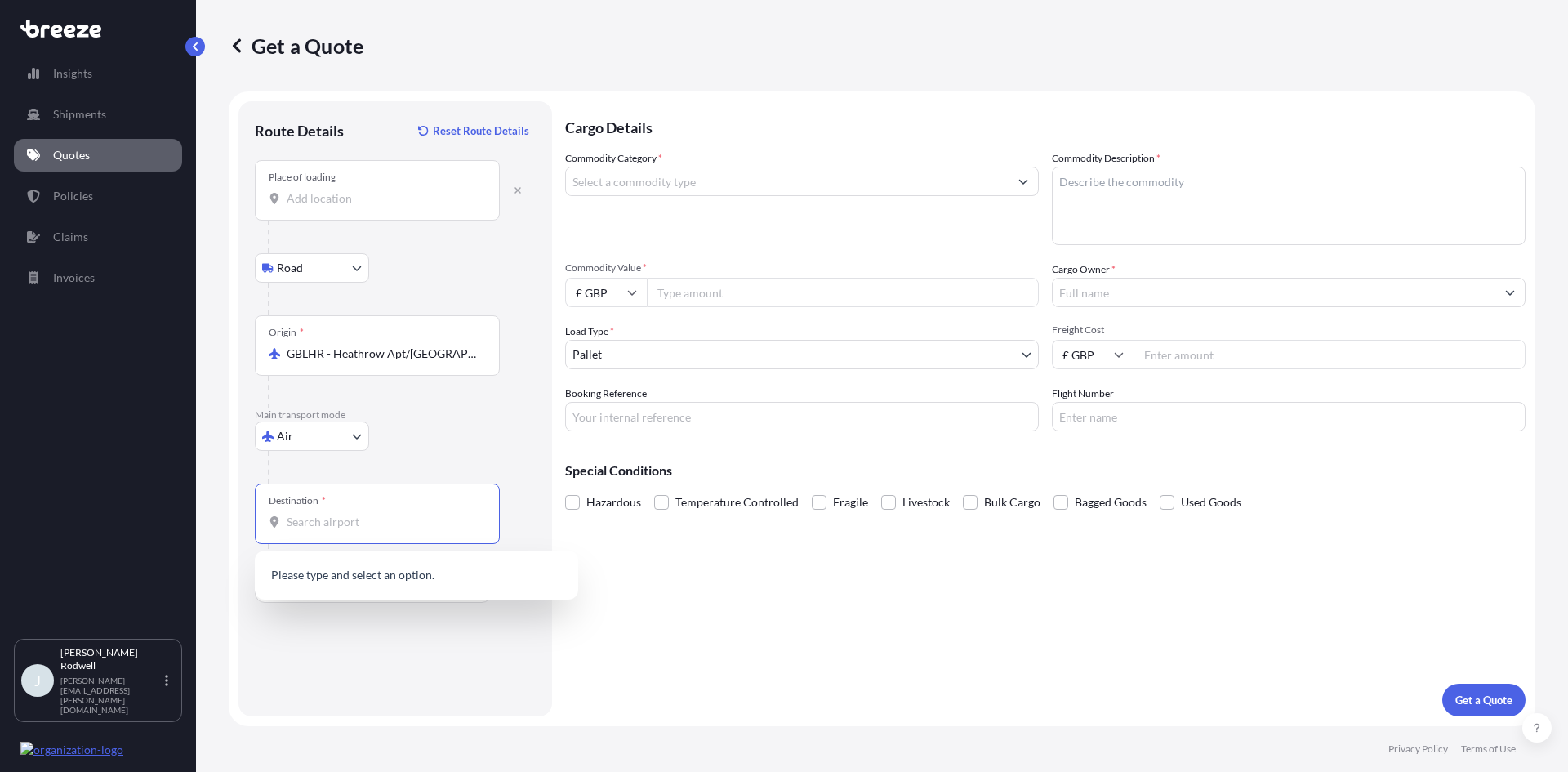
click at [330, 523] on input "Destination *" at bounding box center [383, 521] width 193 height 16
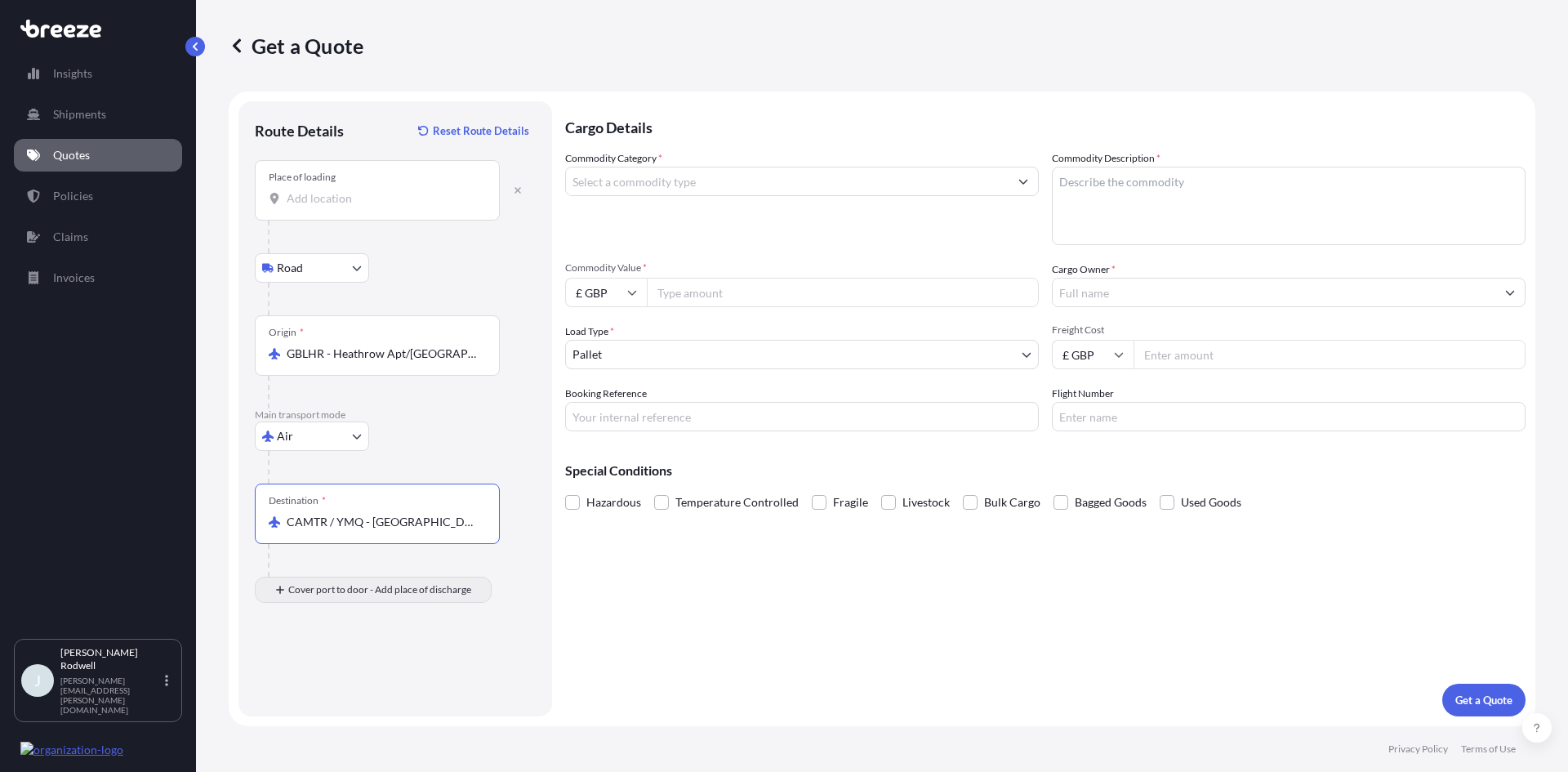
type input "CAMTR / YMQ - [GEOGRAPHIC_DATA], [GEOGRAPHIC_DATA]"
click at [344, 672] on input "Place of Discharge" at bounding box center [383, 677] width 193 height 16
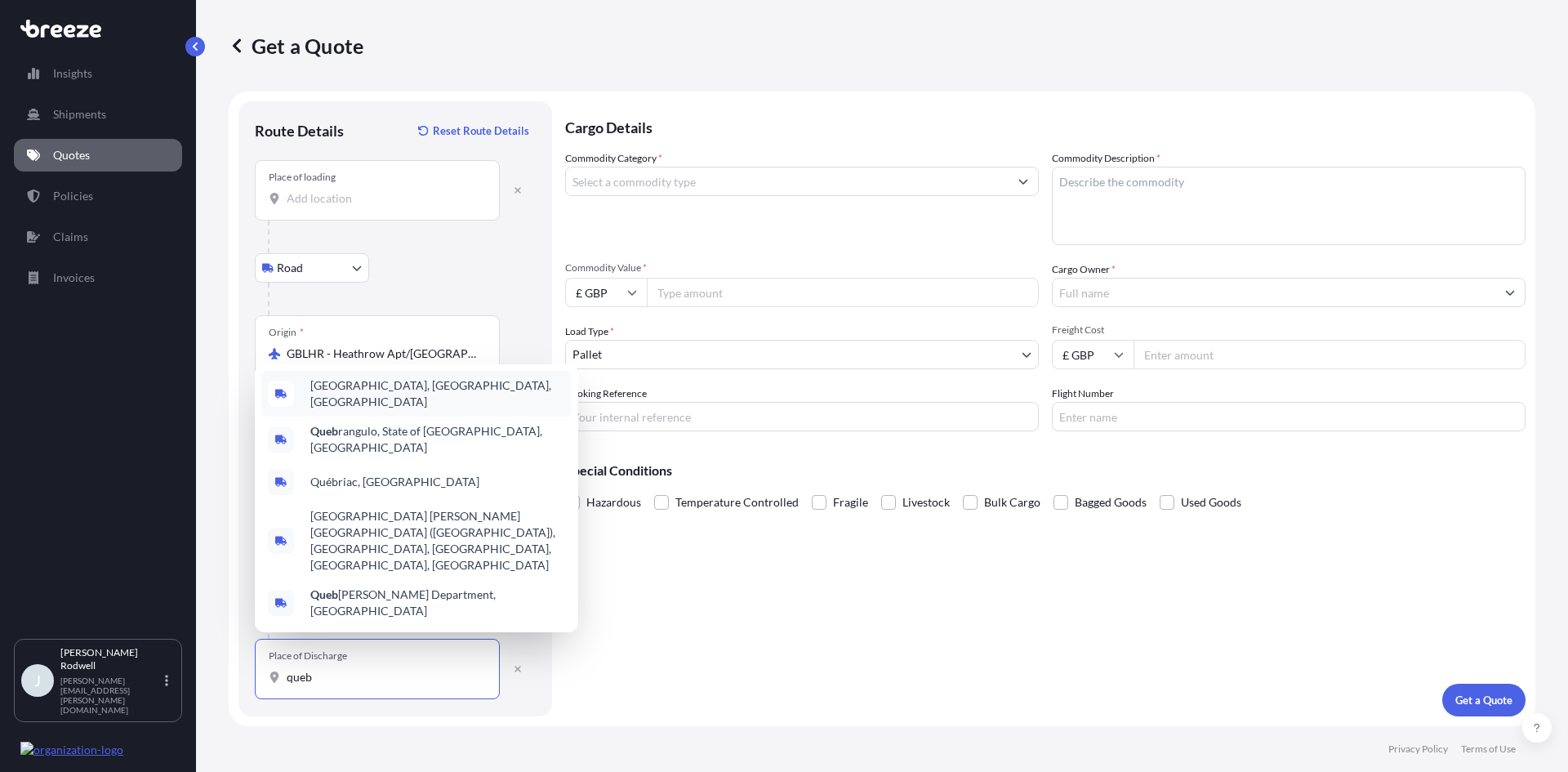
click at [390, 410] on span "[GEOGRAPHIC_DATA], [GEOGRAPHIC_DATA], [GEOGRAPHIC_DATA]" at bounding box center [437, 393] width 255 height 33
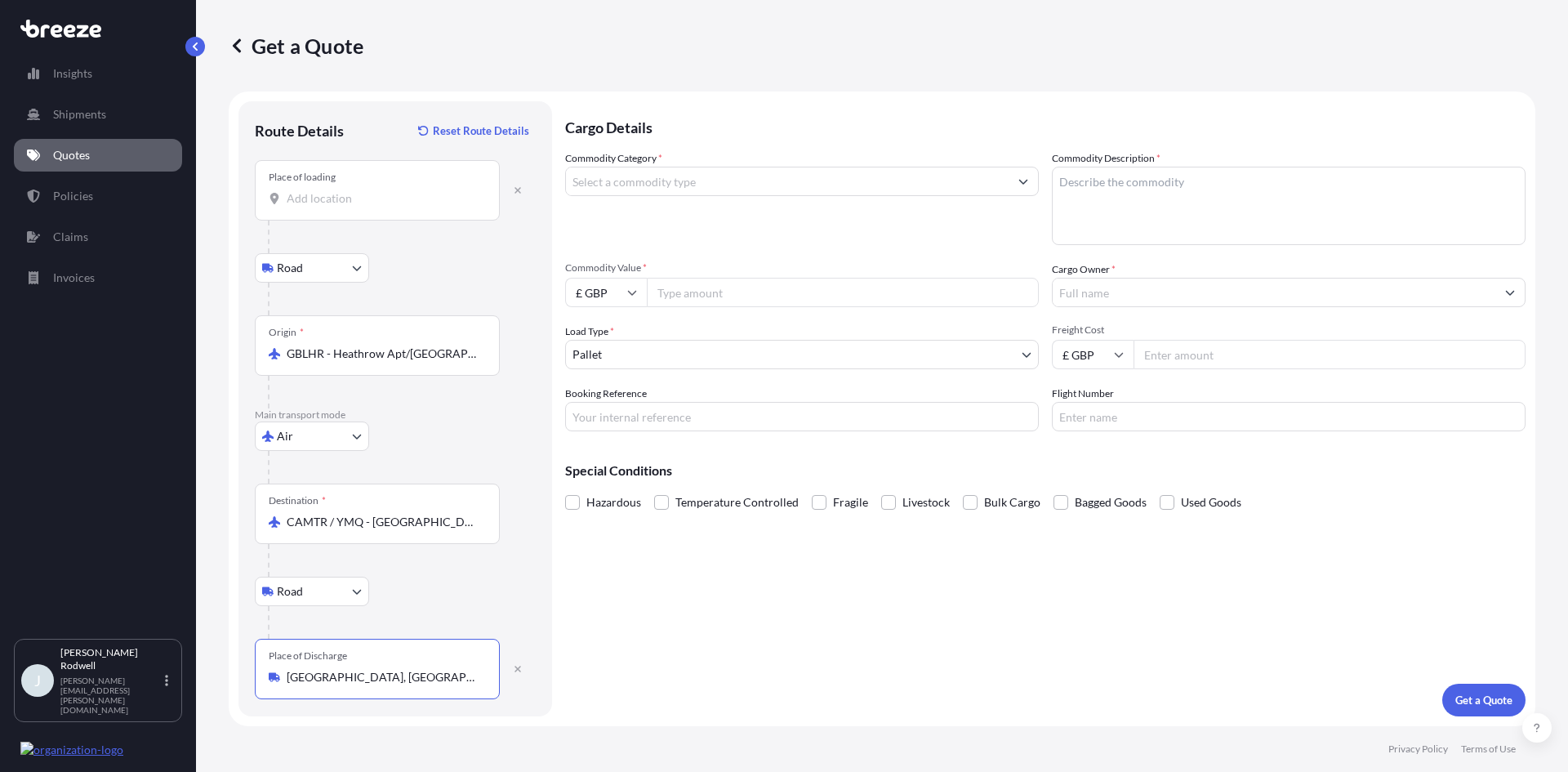
type input "[GEOGRAPHIC_DATA], [GEOGRAPHIC_DATA], [GEOGRAPHIC_DATA]"
click at [738, 167] on input "Commodity Category *" at bounding box center [787, 181] width 443 height 29
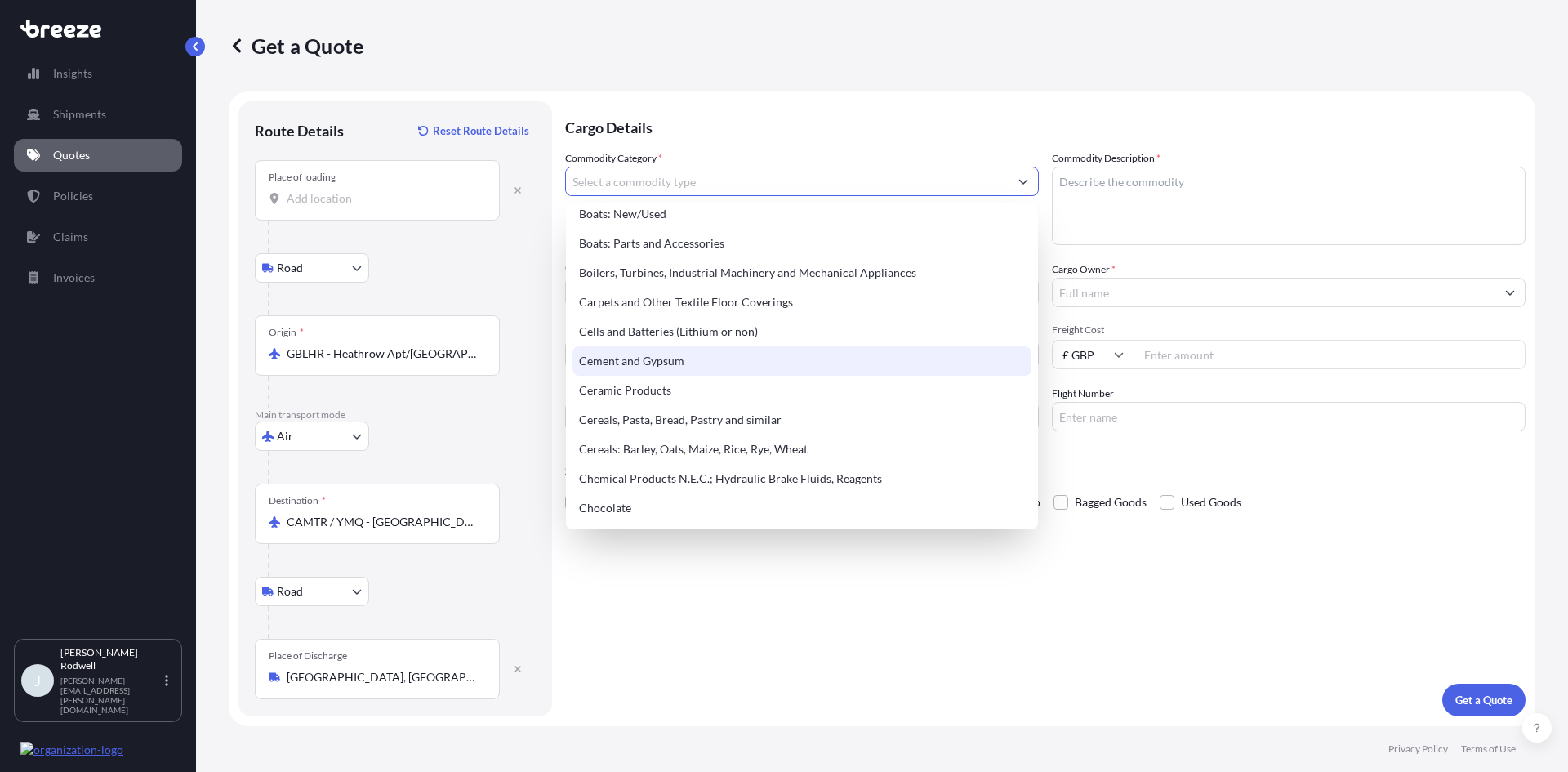
scroll to position [327, 0]
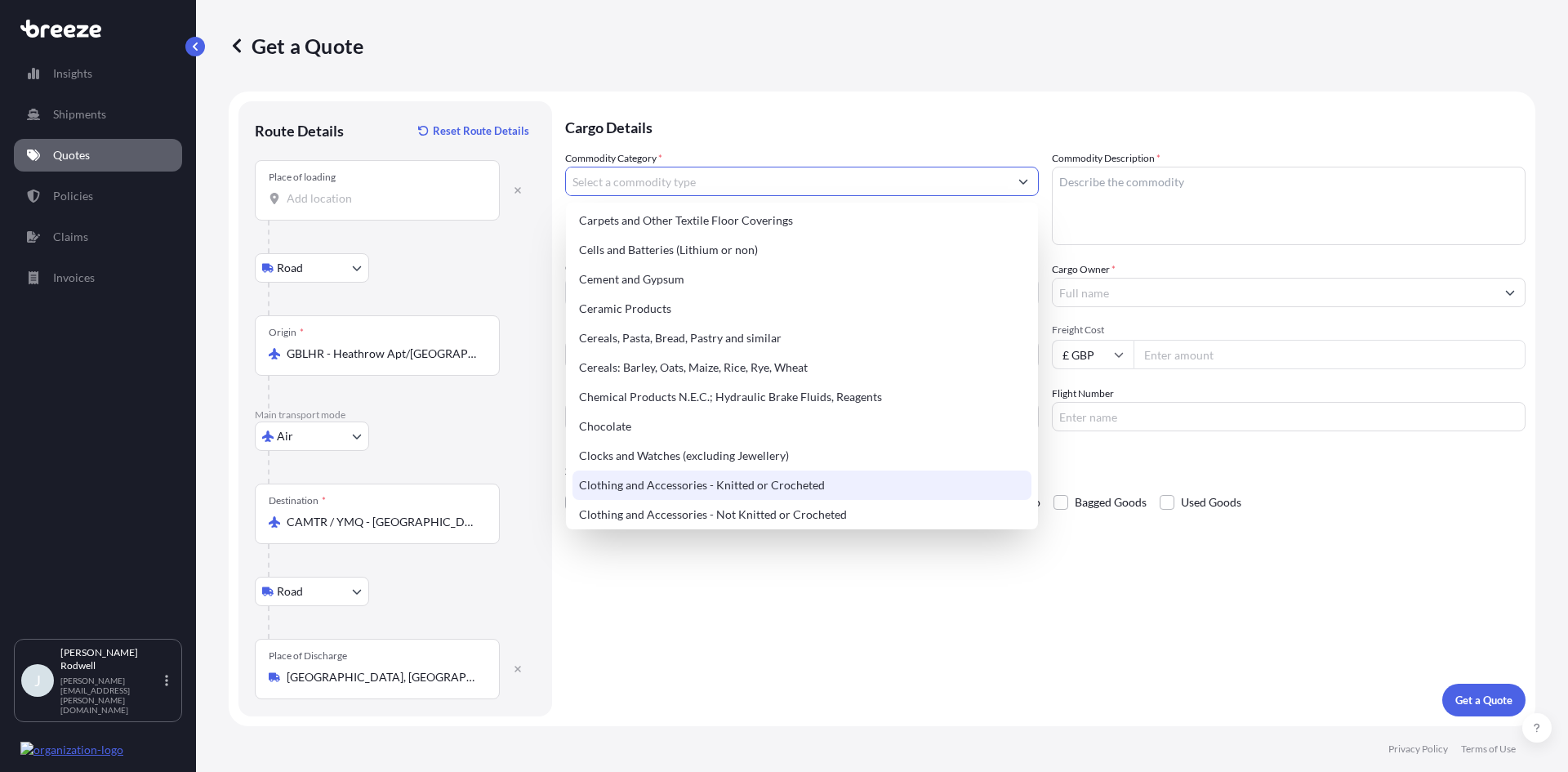
click at [769, 485] on div "Clothing and Accessories - Knitted or Crocheted" at bounding box center [802, 485] width 459 height 29
type input "Clothing and Accessories - Knitted or Crocheted"
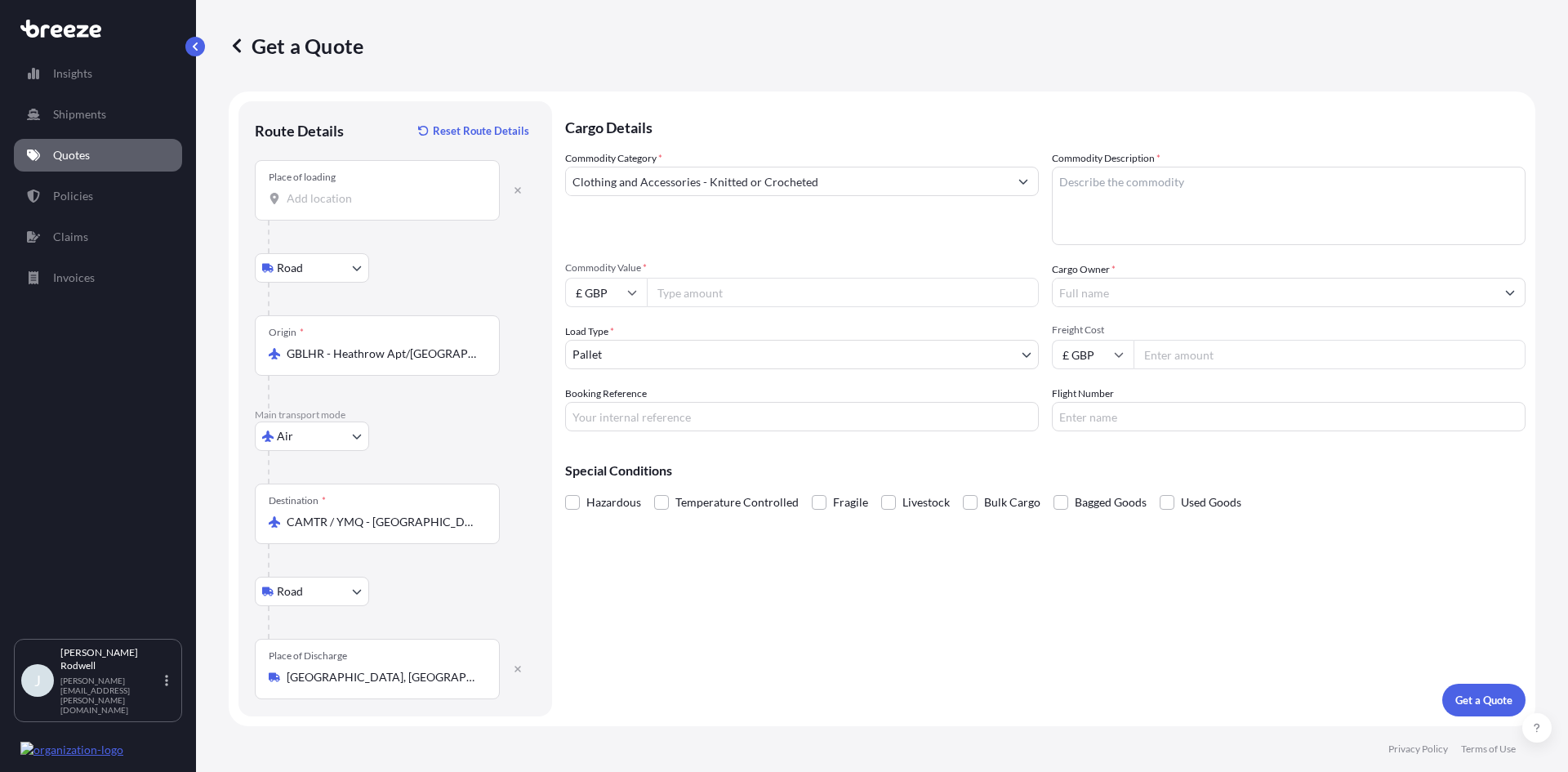
click at [1192, 193] on textarea "Commodity Description *" at bounding box center [1289, 205] width 474 height 78
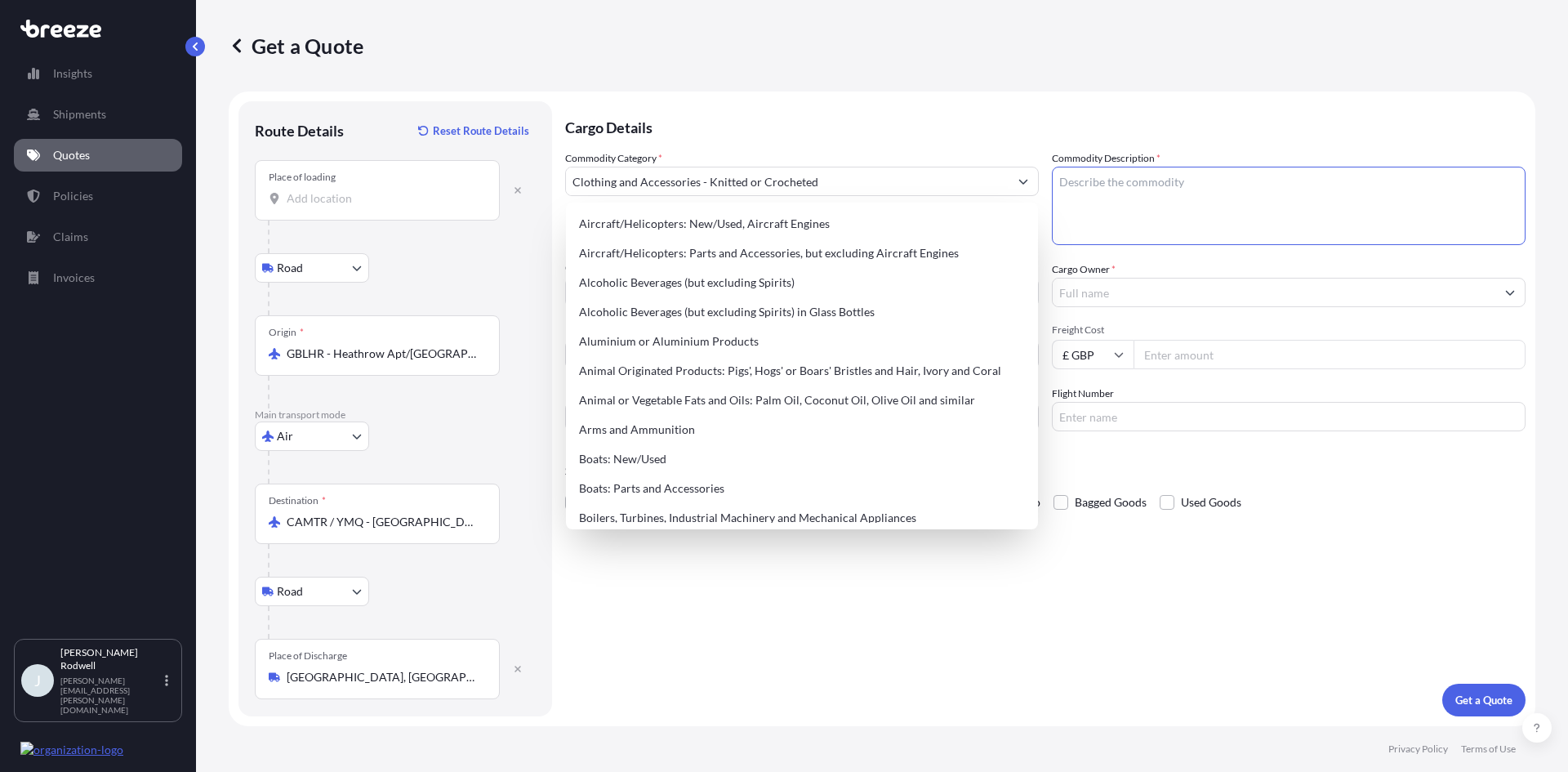
paste textarea "Costumes pieces"
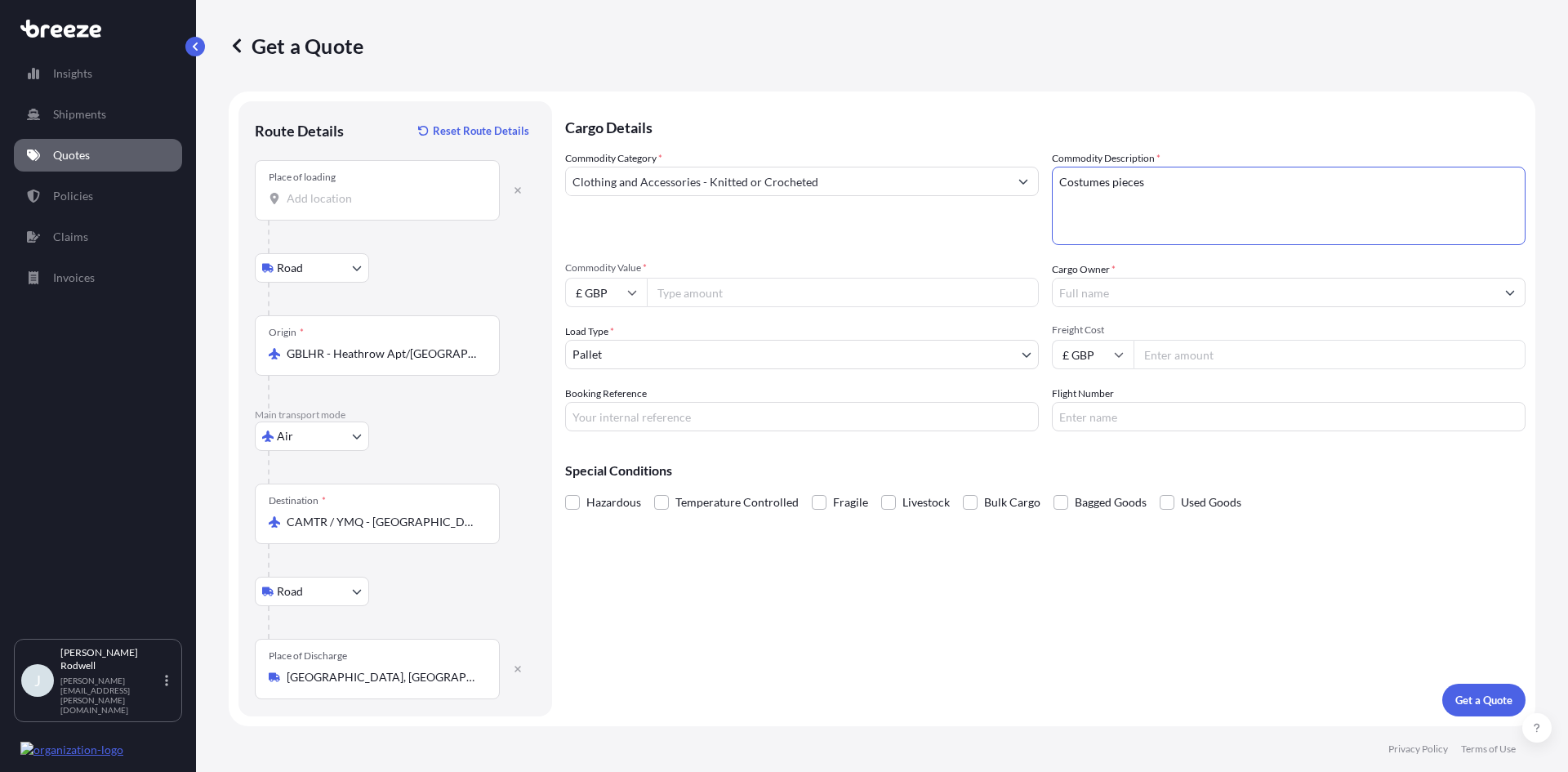
type textarea "Costumes pieces"
click at [792, 283] on input "Commodity Value *" at bounding box center [842, 292] width 392 height 29
type input "30000"
click at [676, 412] on input "Booking Reference" at bounding box center [802, 416] width 474 height 29
type input "FE3620"
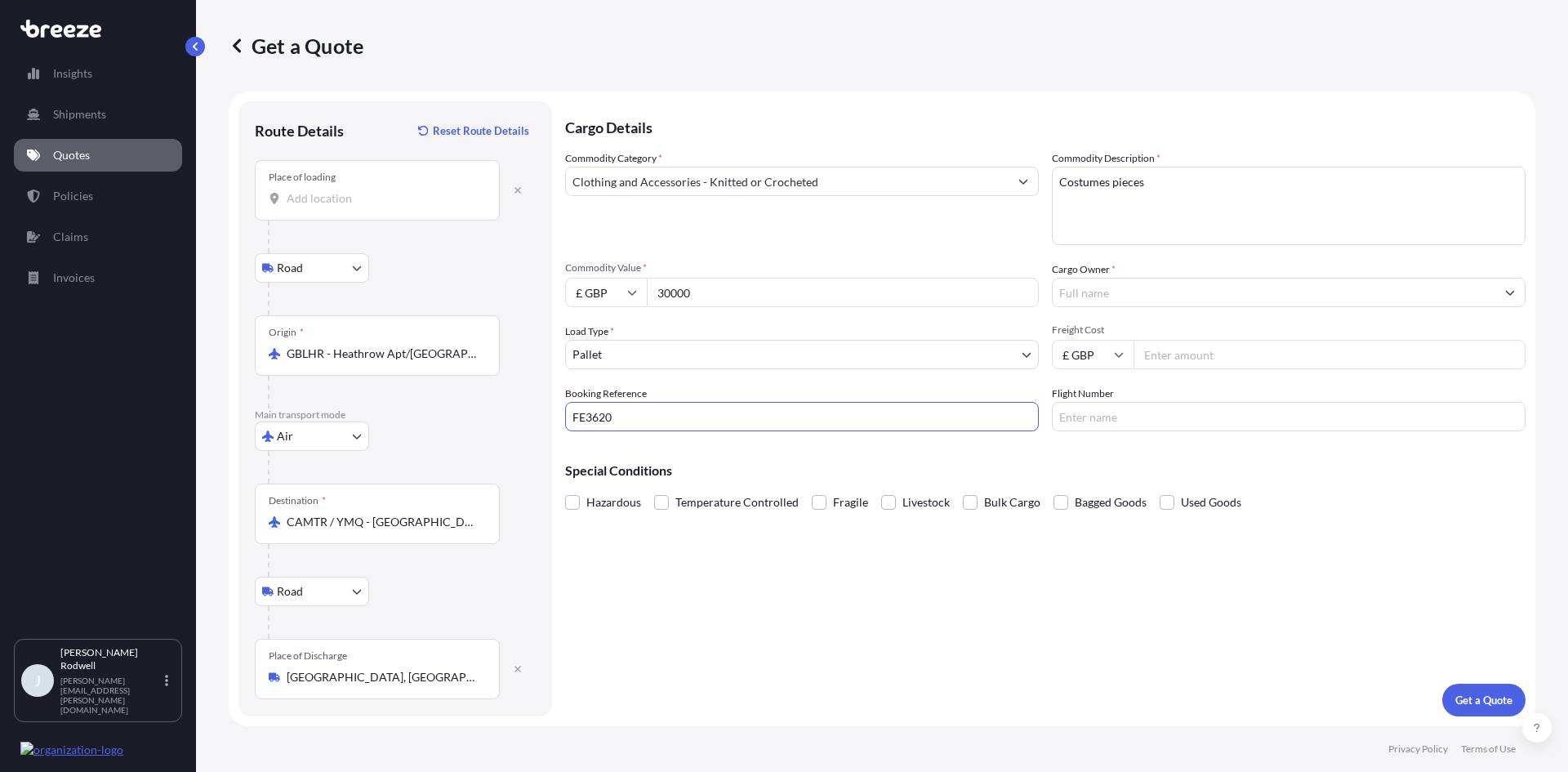
click at [1224, 346] on input "Freight Cost" at bounding box center [1329, 355] width 392 height 29
type input "2550.6"
click at [1133, 404] on input "Flight Number" at bounding box center [1289, 416] width 474 height 29
click at [1112, 295] on input "Cargo Owner *" at bounding box center [1274, 292] width 443 height 29
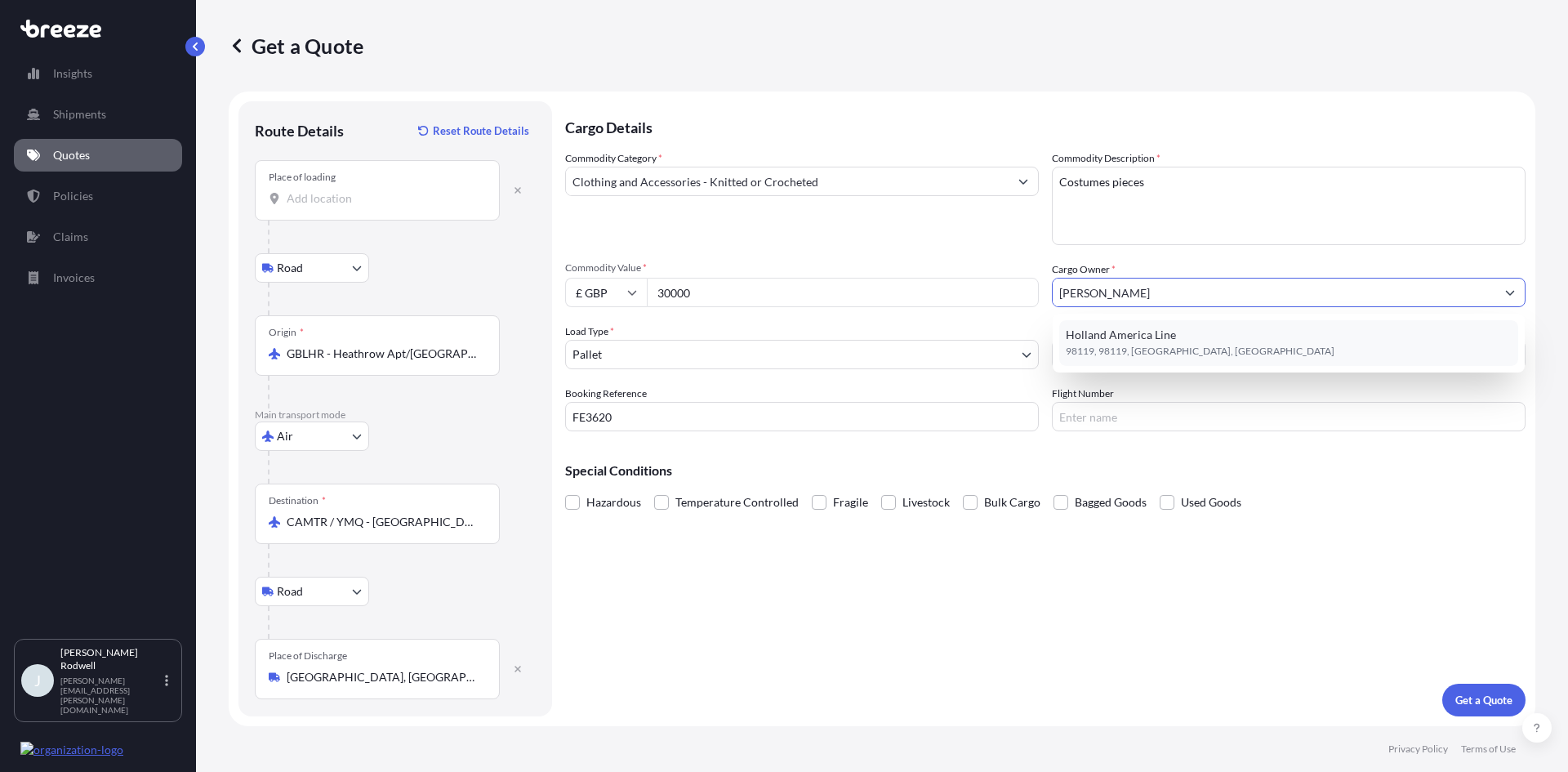
click at [1160, 337] on span "Holland America Line" at bounding box center [1121, 335] width 110 height 16
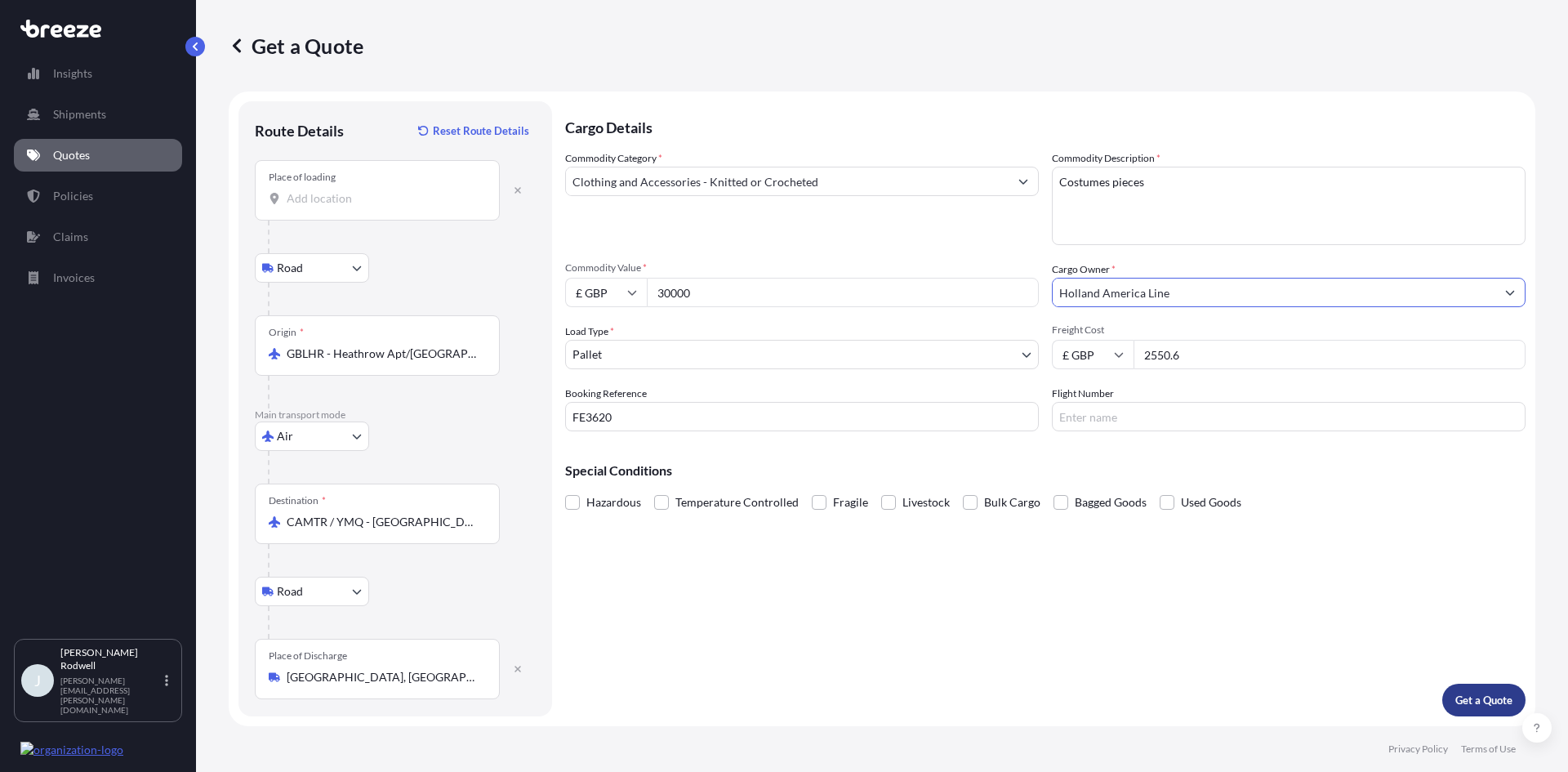
type input "Holland America Line"
click at [1483, 698] on p "Get a Quote" at bounding box center [1484, 700] width 58 height 16
click at [397, 197] on input "Place of loading Please select a place of loading" at bounding box center [383, 198] width 193 height 16
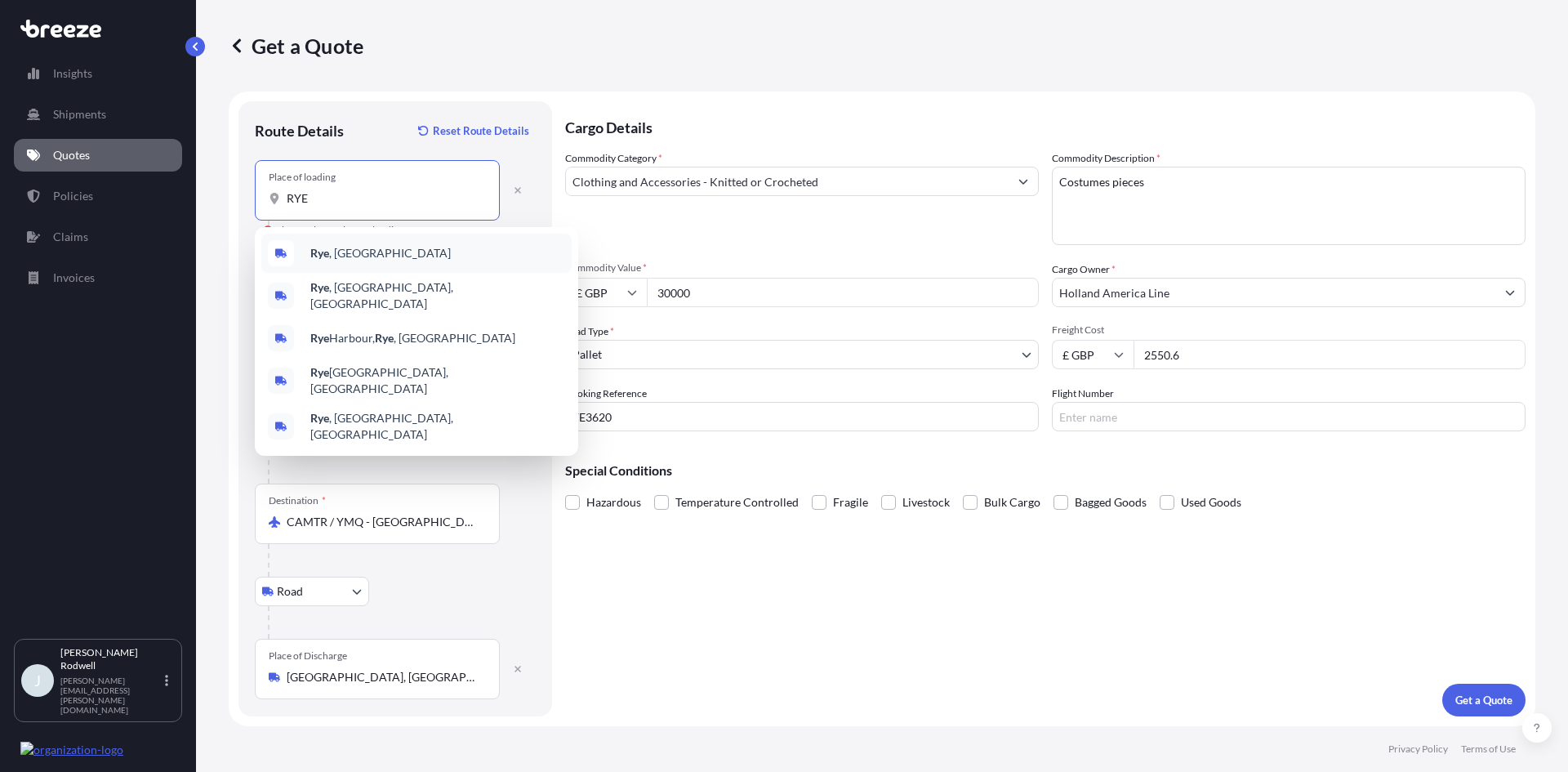
click at [325, 258] on b "Rye" at bounding box center [319, 252] width 19 height 14
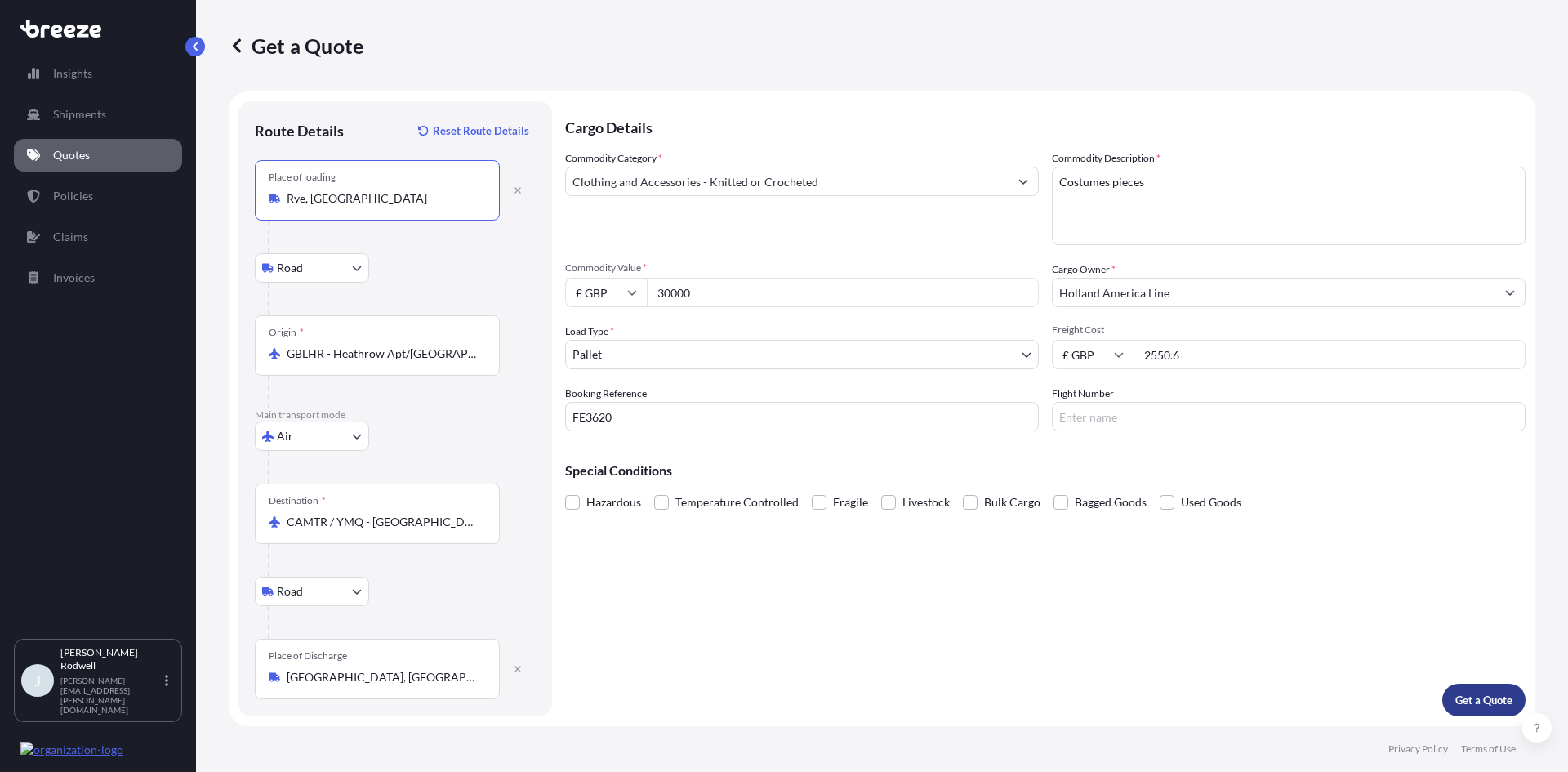
type input "Rye, [GEOGRAPHIC_DATA]"
click at [1460, 700] on p "Get a Quote" at bounding box center [1484, 700] width 58 height 16
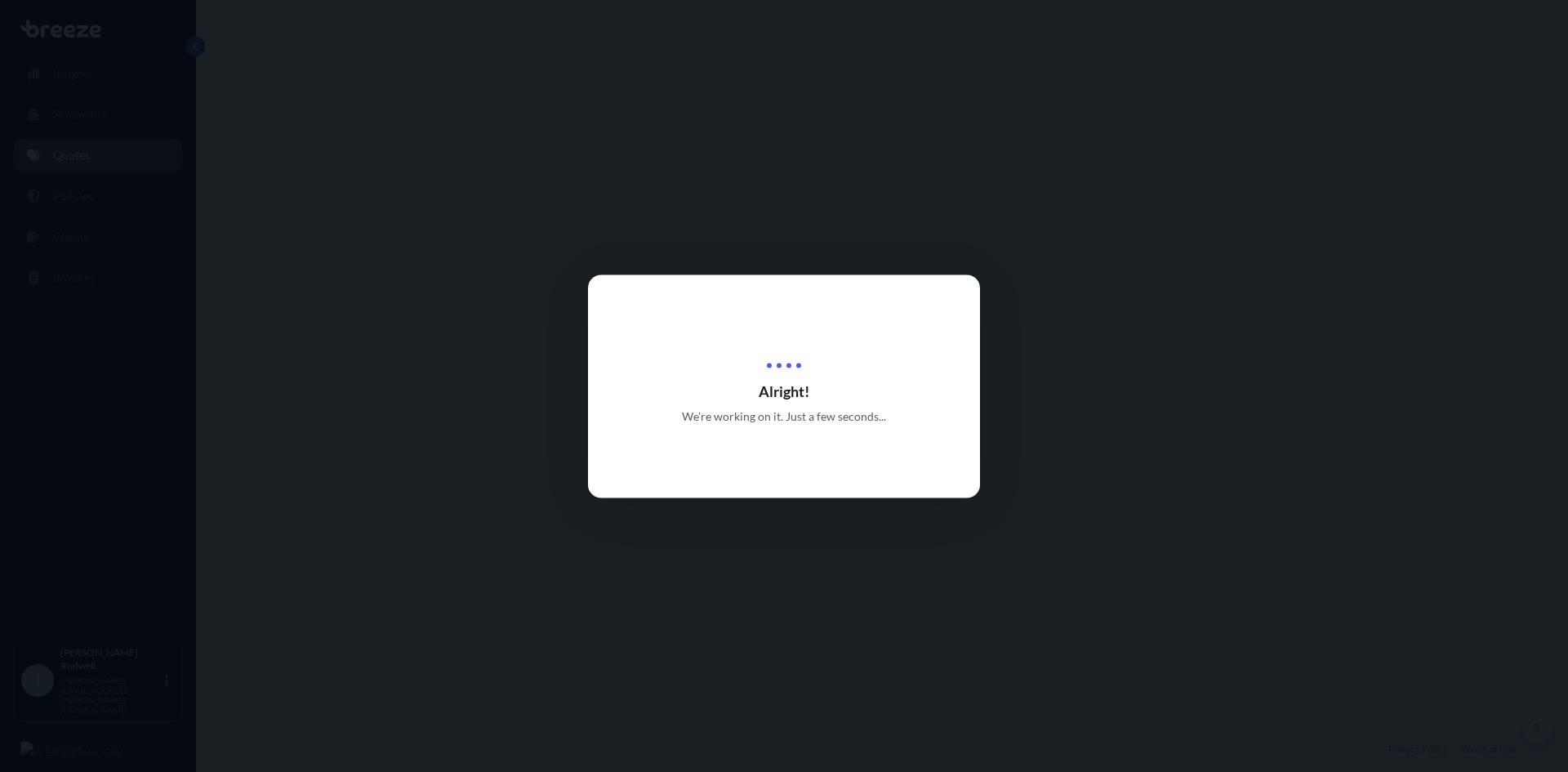
select select "Road"
select select "Air"
select select "Road"
select select "1"
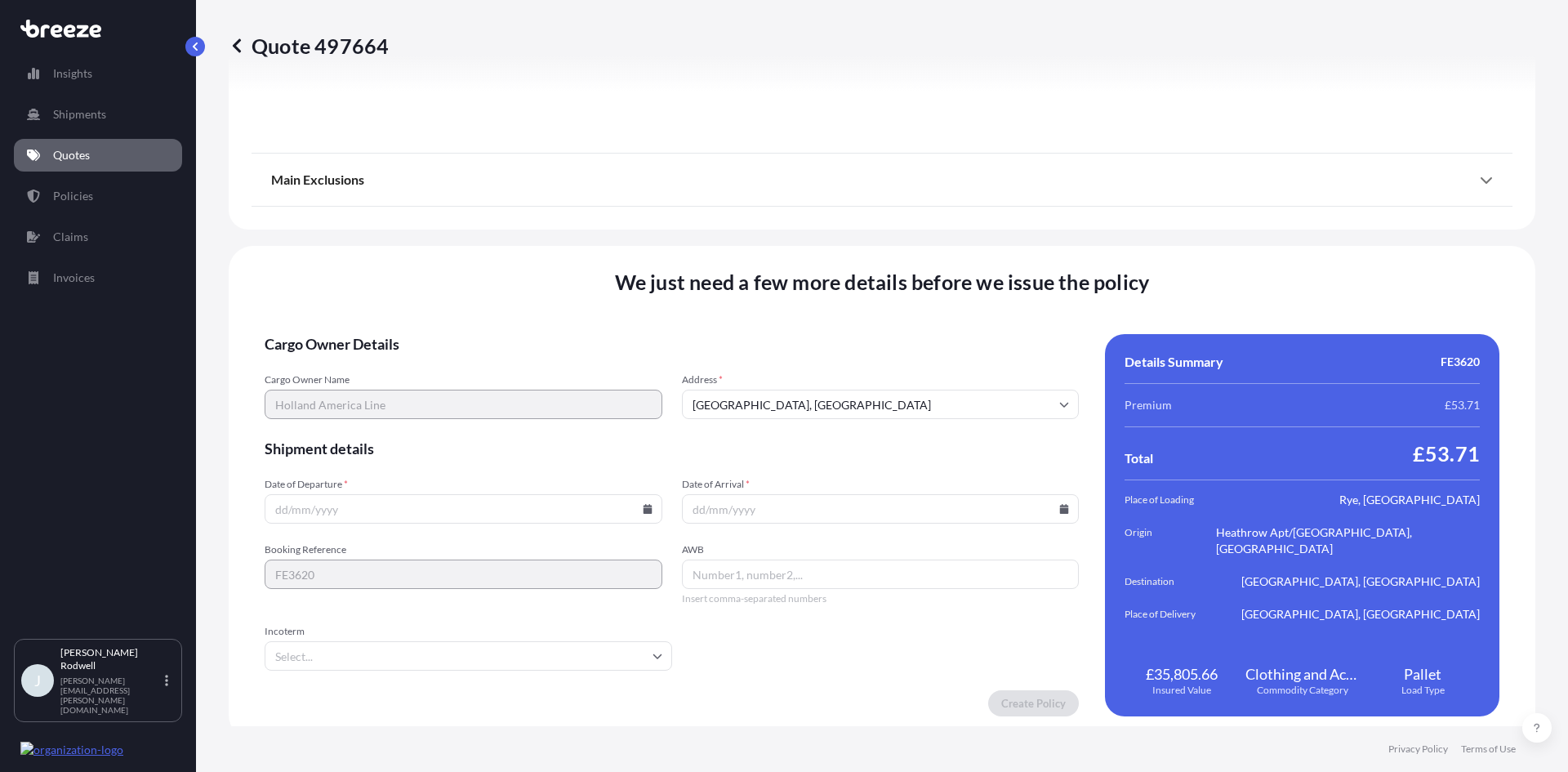
scroll to position [2144, 0]
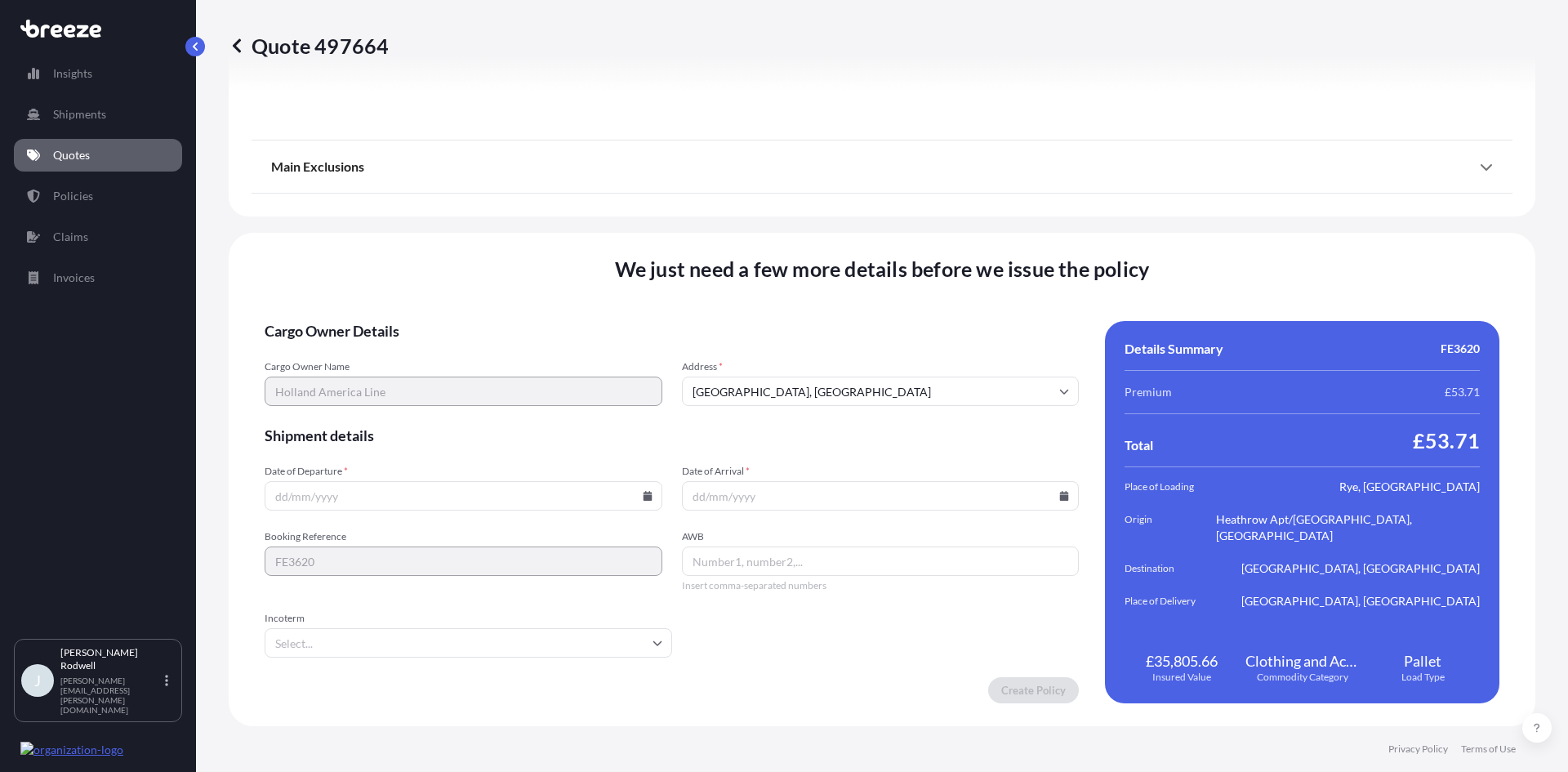
click at [836, 325] on span "Cargo Owner Details" at bounding box center [672, 331] width 814 height 20
click at [646, 491] on icon at bounding box center [647, 495] width 9 height 9
click at [458, 316] on button "7" at bounding box center [461, 319] width 26 height 26
type input "[DATE]"
click at [820, 495] on input "Date of Arrival *" at bounding box center [880, 495] width 398 height 29
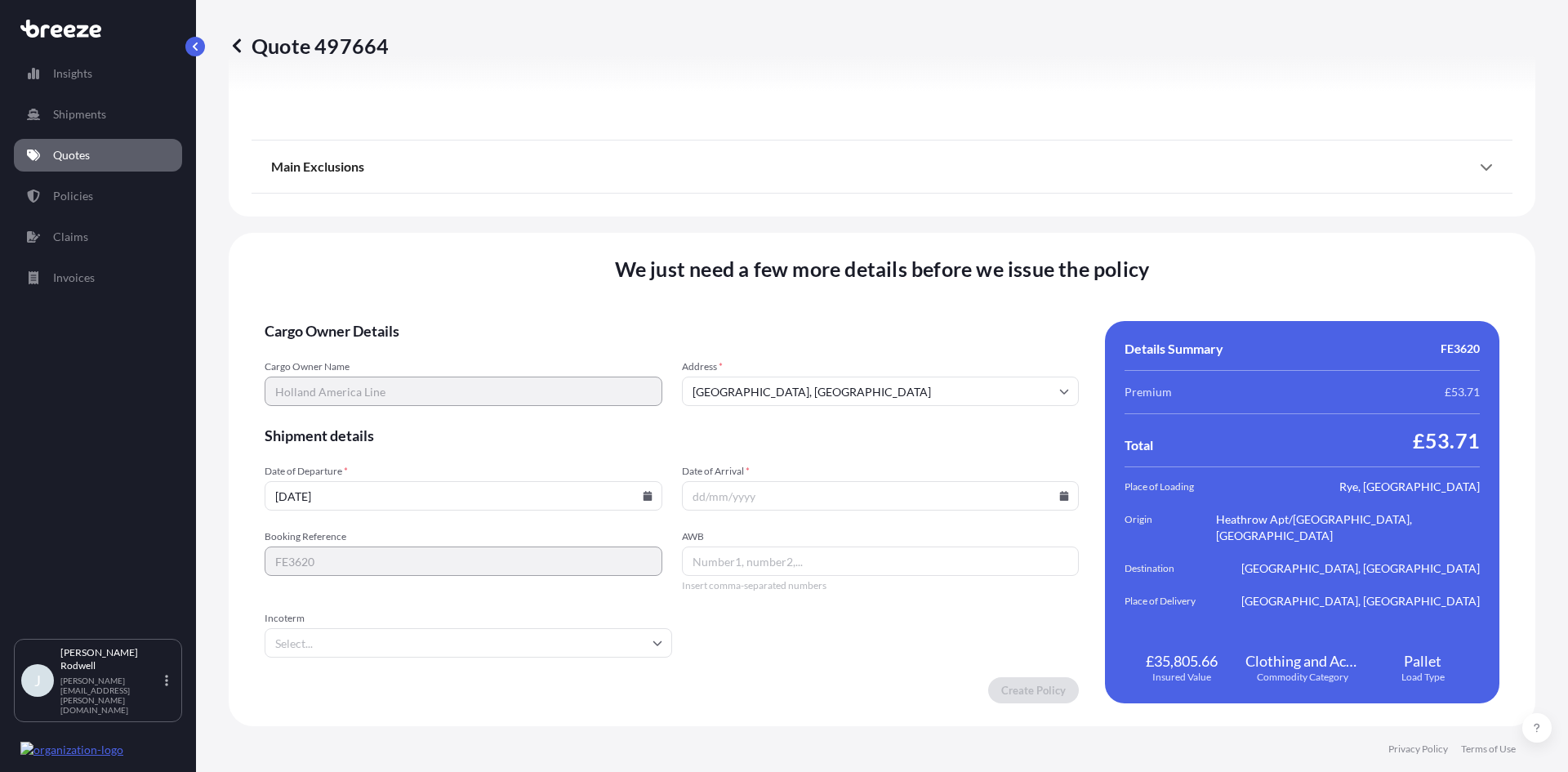
click at [1066, 498] on input "Date of Arrival *" at bounding box center [880, 495] width 398 height 29
click at [1060, 491] on icon at bounding box center [1064, 495] width 9 height 9
click at [991, 216] on button at bounding box center [986, 221] width 26 height 26
click at [757, 318] on button "8" at bounding box center [760, 319] width 26 height 26
type input "[DATE]"
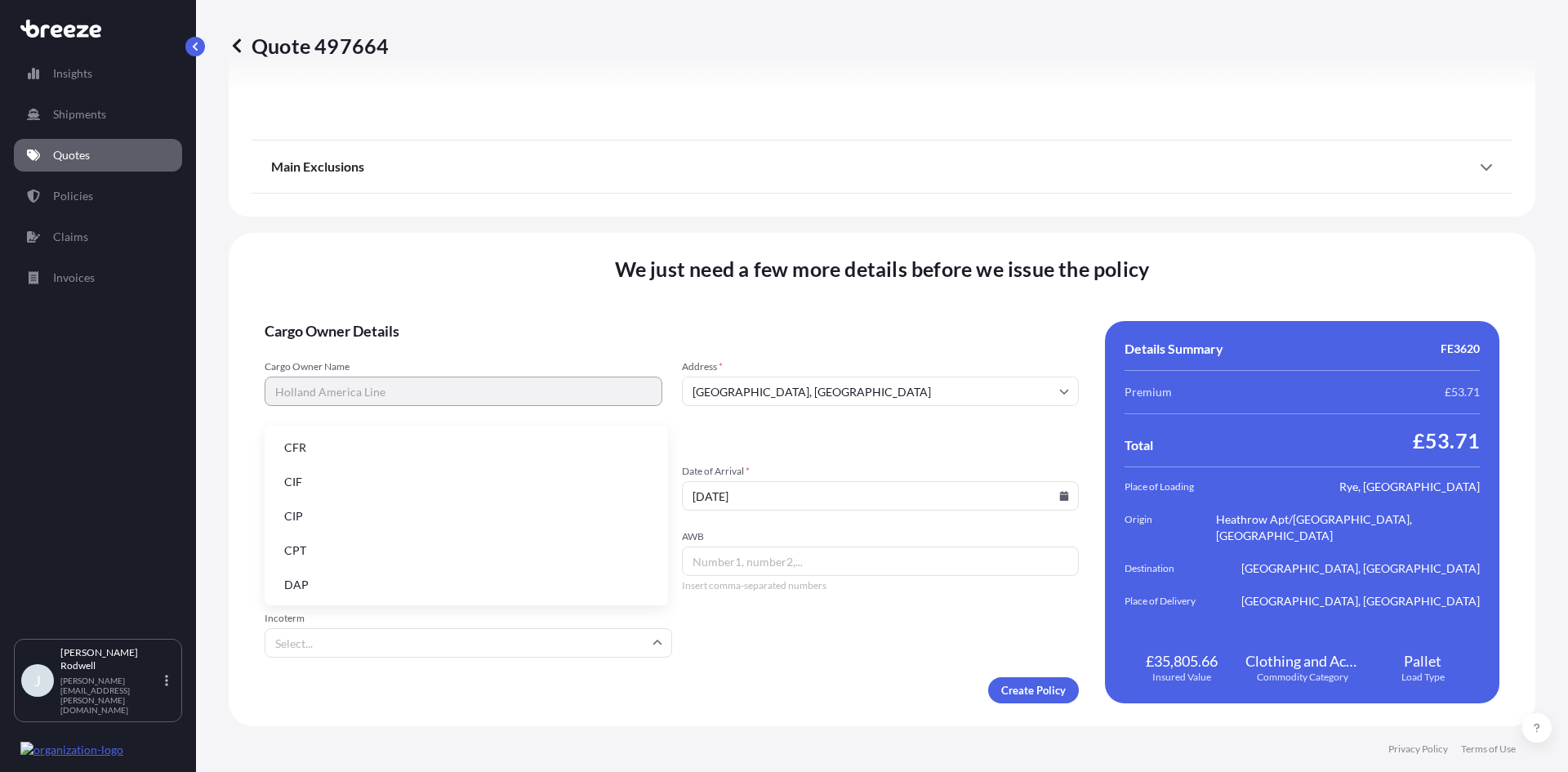
click at [422, 646] on input "Incoterm" at bounding box center [468, 643] width 408 height 29
click at [360, 583] on li "DAP" at bounding box center [466, 585] width 391 height 31
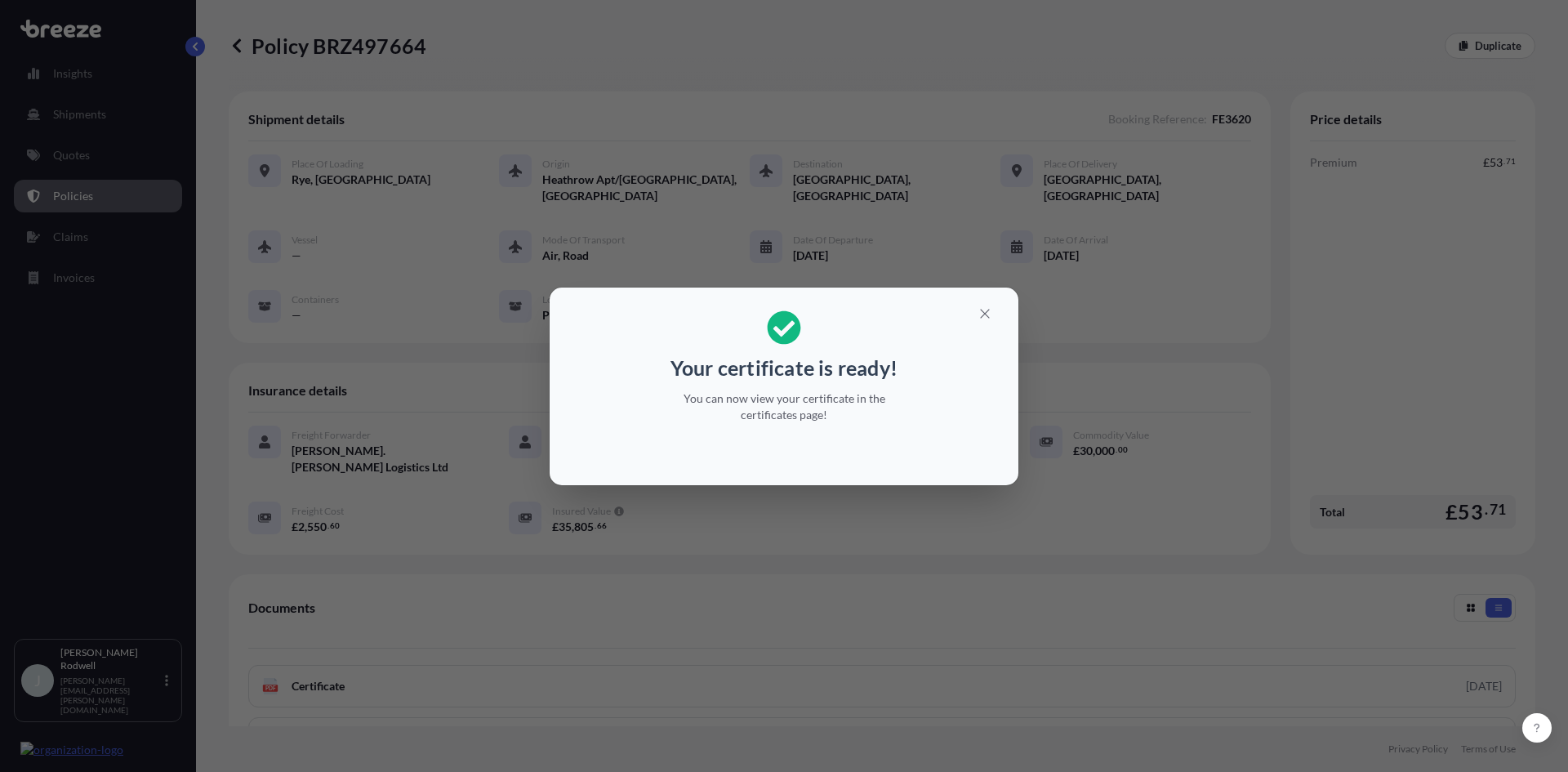
click at [896, 61] on div "Your certificate is ready! You can now view your certificate in the certificate…" at bounding box center [784, 386] width 1568 height 772
